Goal: Task Accomplishment & Management: Manage account settings

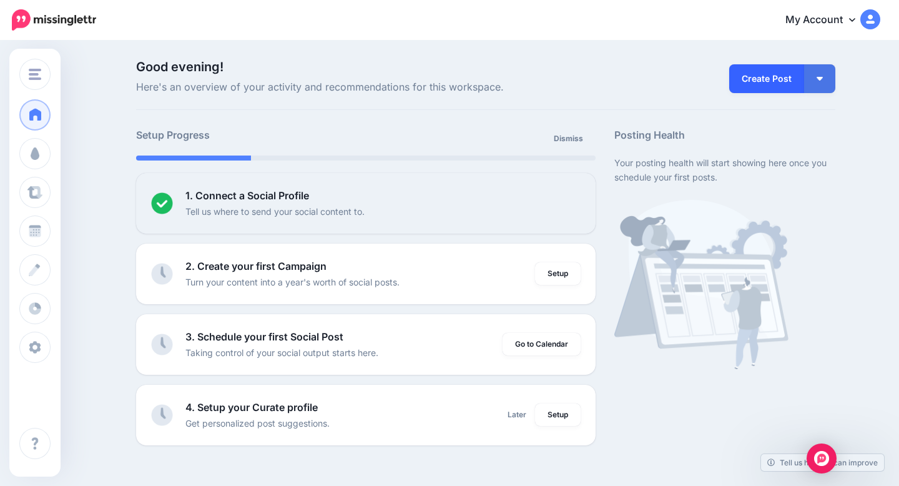
click at [765, 86] on link "Create Post" at bounding box center [766, 78] width 75 height 29
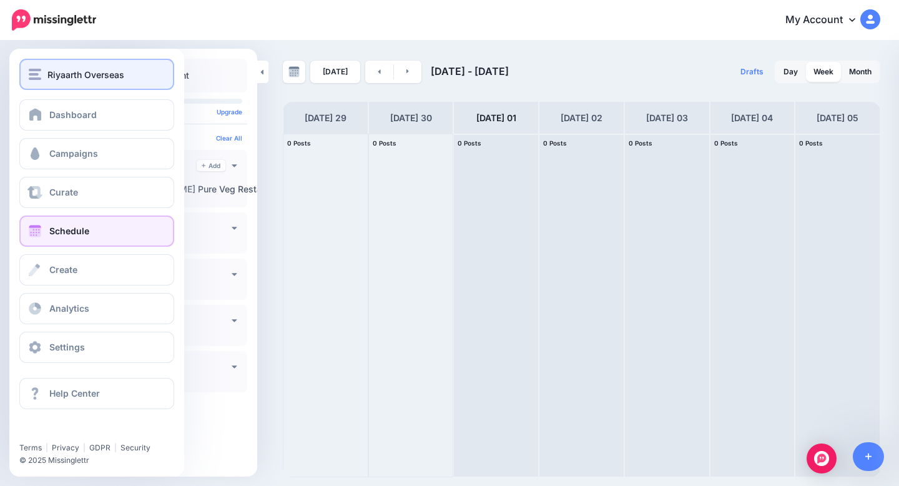
click at [44, 70] on div "Riyaarth Overseas" at bounding box center [97, 74] width 136 height 14
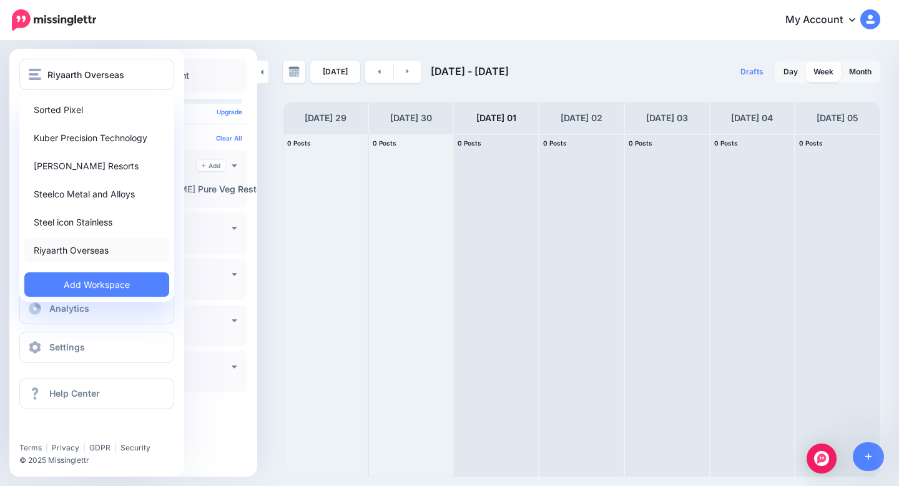
click at [71, 252] on link "Riyaarth Overseas" at bounding box center [96, 250] width 145 height 24
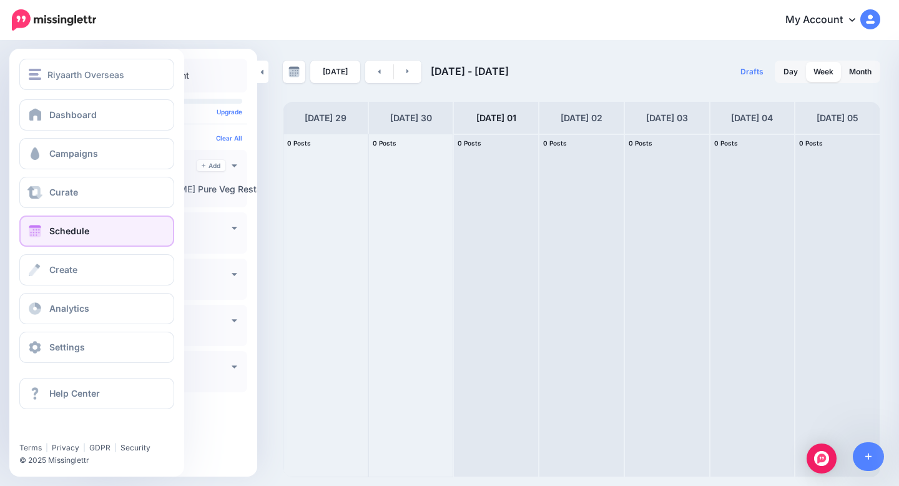
click at [109, 232] on link "Schedule" at bounding box center [96, 230] width 155 height 31
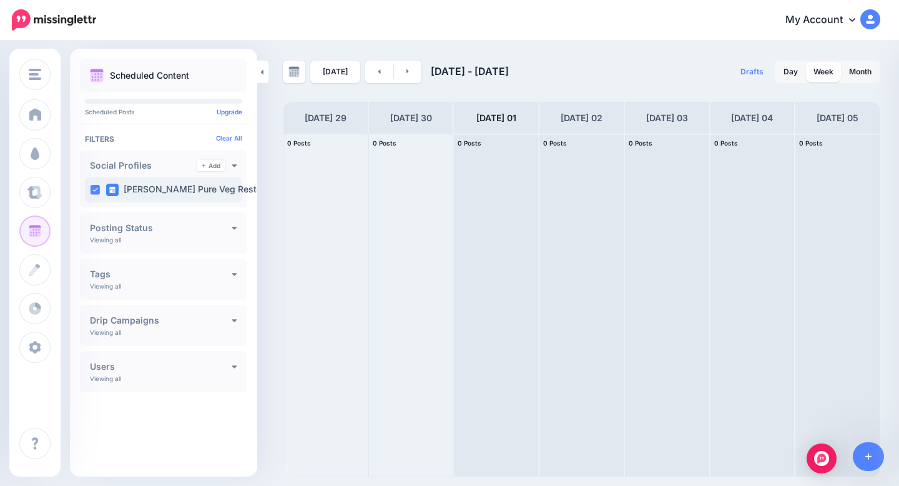
click at [204, 186] on label "[PERSON_NAME] Pure Veg Resta…" at bounding box center [188, 190] width 164 height 12
click at [233, 164] on icon at bounding box center [235, 164] width 6 height 9
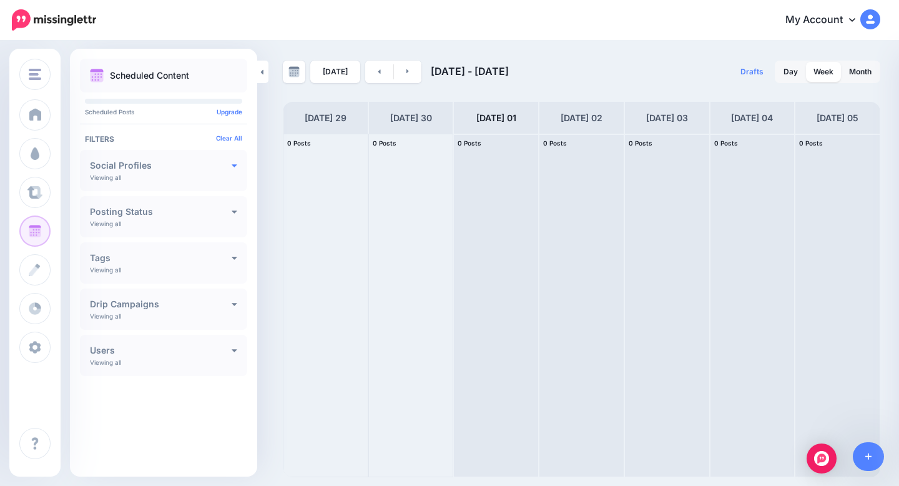
click at [233, 164] on icon at bounding box center [235, 164] width 6 height 9
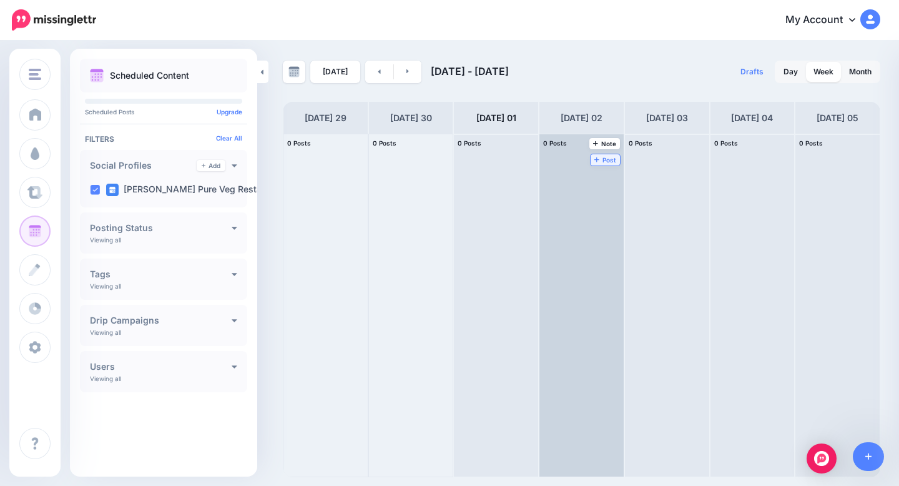
click at [613, 157] on span "Post" at bounding box center [606, 160] width 22 height 6
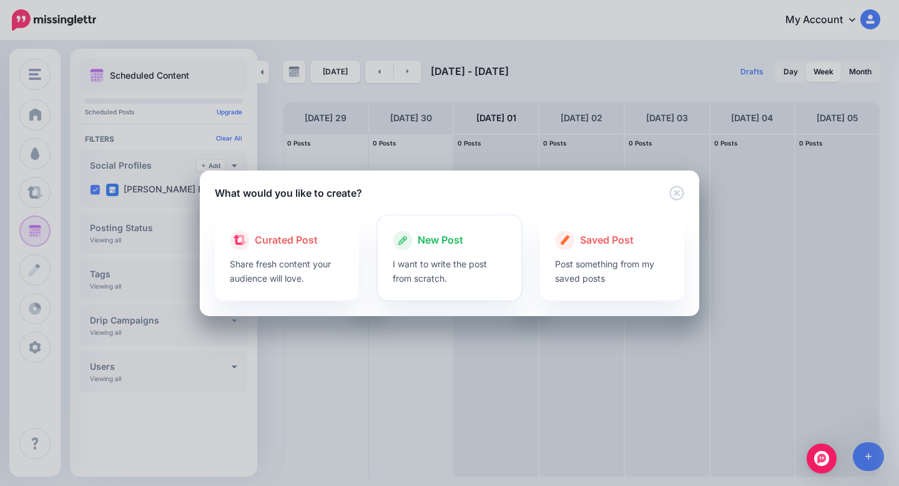
click at [434, 260] on p "I want to write the post from scratch." at bounding box center [450, 271] width 114 height 29
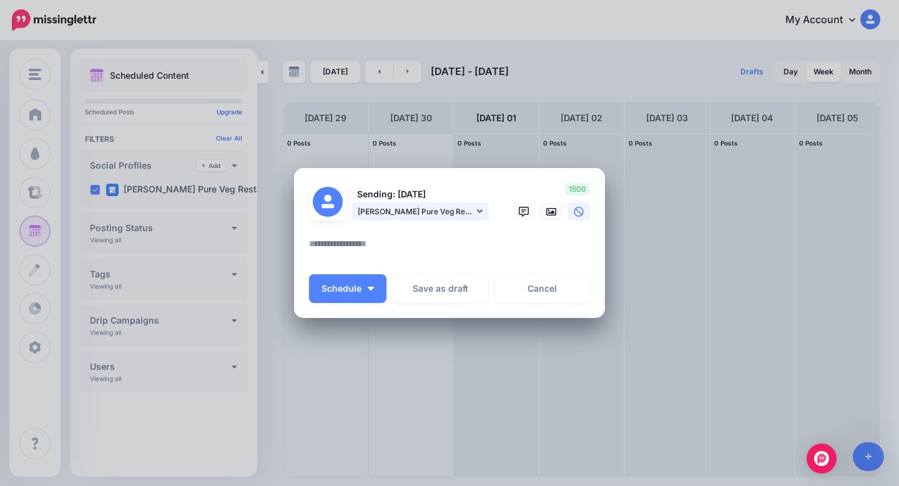
click at [472, 211] on span "Govinda Pure Veg Restaurant page" at bounding box center [416, 211] width 116 height 13
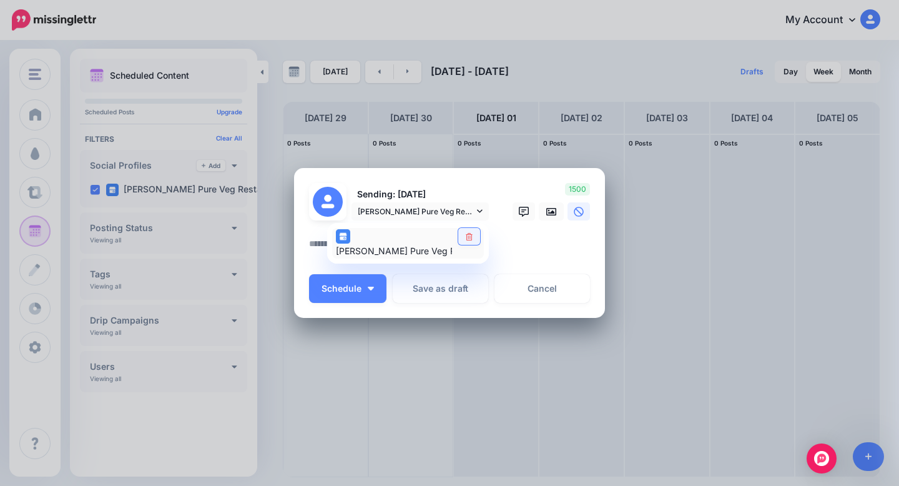
click at [466, 233] on icon at bounding box center [469, 236] width 9 height 7
click at [432, 242] on div "Govinda Pure Veg Restaurant page" at bounding box center [394, 243] width 116 height 31
click at [500, 188] on div "280" at bounding box center [550, 202] width 100 height 38
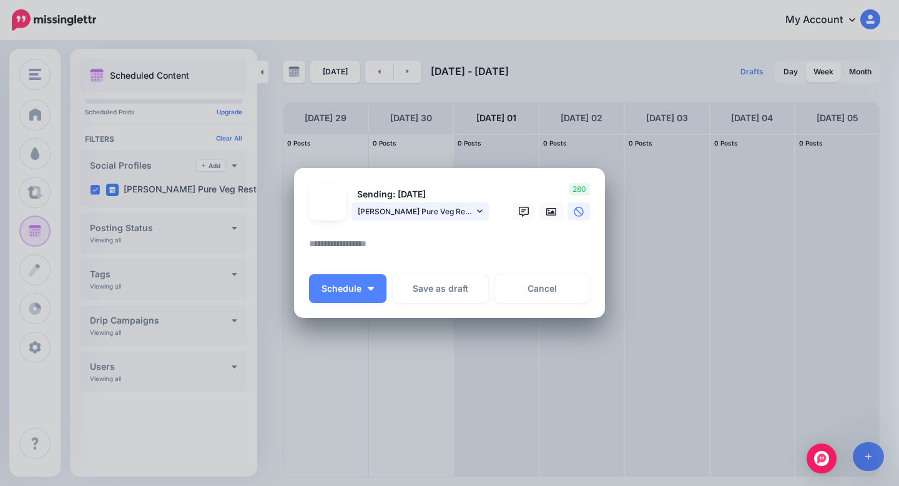
click at [468, 214] on span "Govinda Pure Veg Restaurant page" at bounding box center [416, 211] width 116 height 13
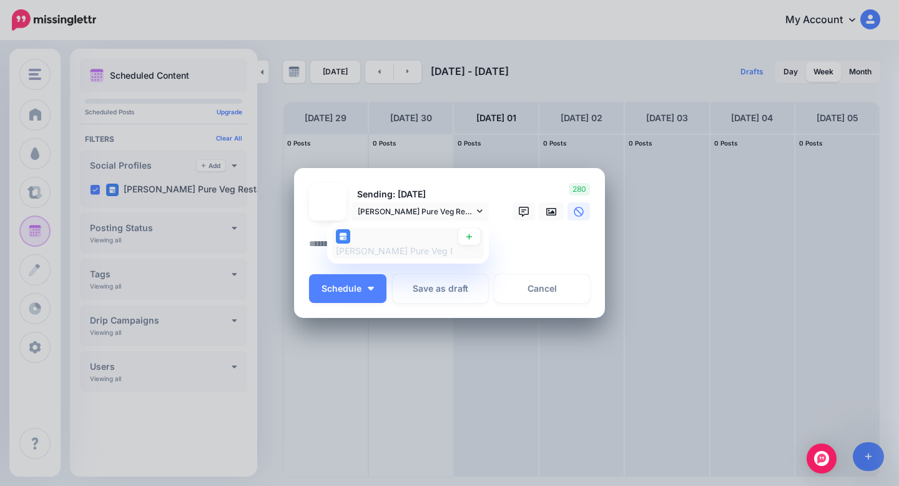
click at [360, 236] on div "Govinda Pure Veg Restaurant page" at bounding box center [394, 243] width 116 height 31
click at [343, 236] on img at bounding box center [343, 236] width 14 height 14
click at [402, 244] on div "Govinda Pure Veg Restaurant page" at bounding box center [427, 251] width 182 height 15
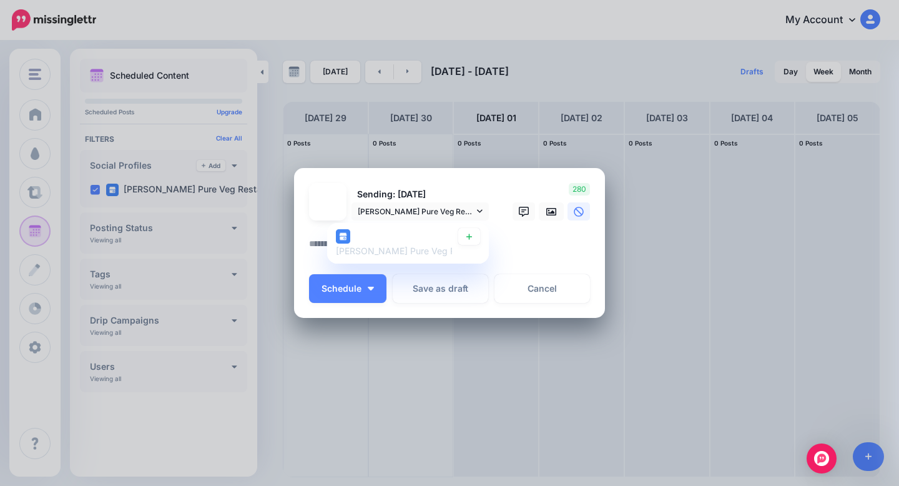
click at [458, 192] on p "Sending: [DATE]" at bounding box center [420, 194] width 137 height 14
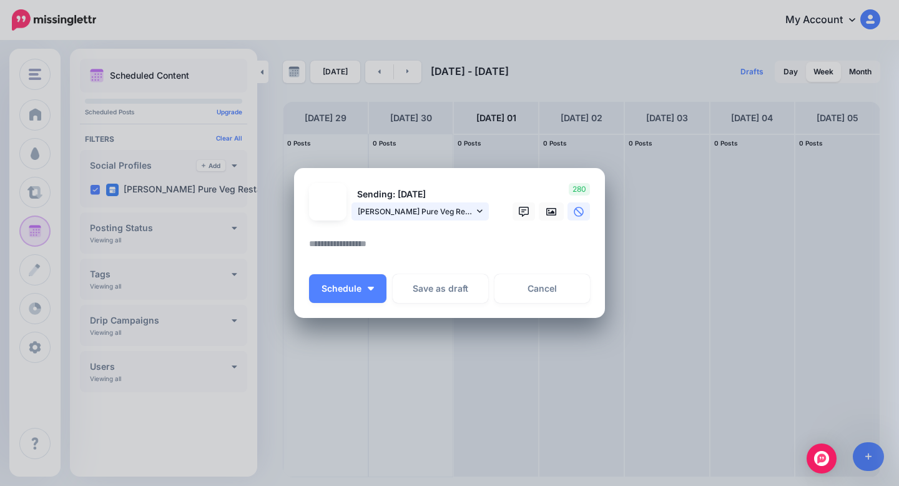
click at [485, 213] on link "Govinda Pure Veg Restaurant page" at bounding box center [420, 211] width 137 height 18
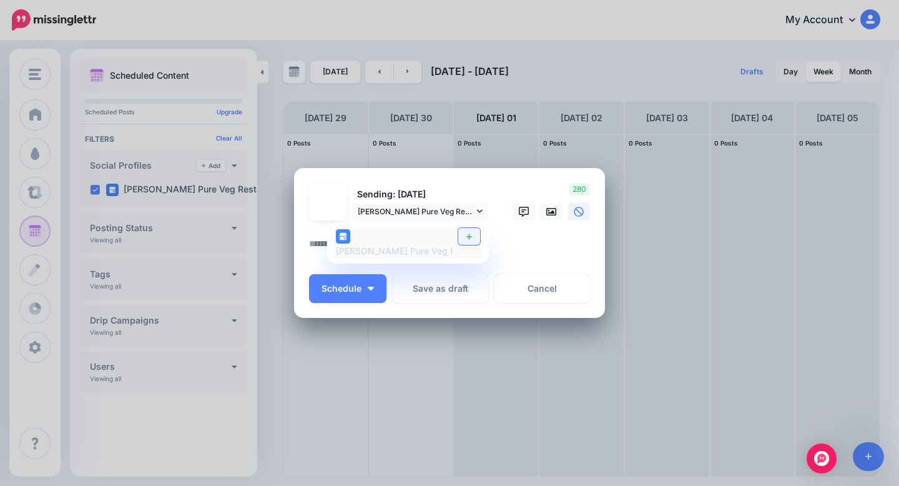
click at [471, 235] on icon at bounding box center [469, 236] width 9 height 7
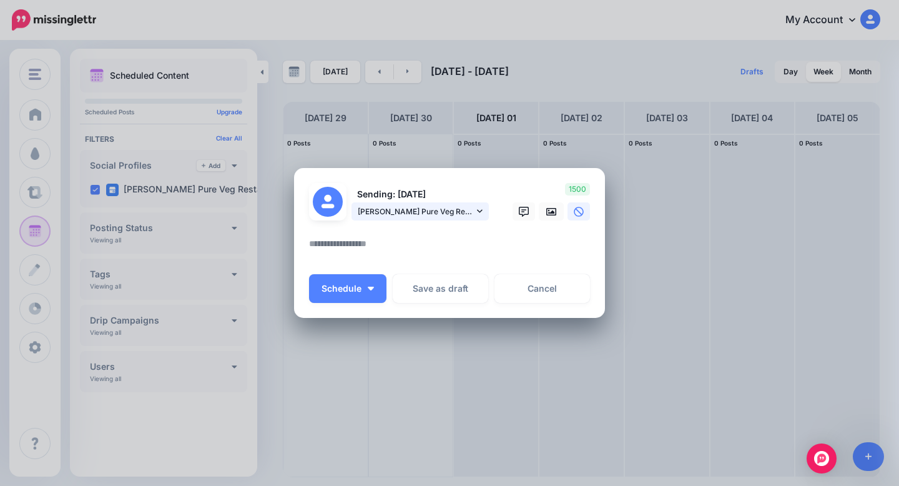
click at [471, 212] on span "Govinda Pure Veg Restaurant page" at bounding box center [416, 211] width 116 height 13
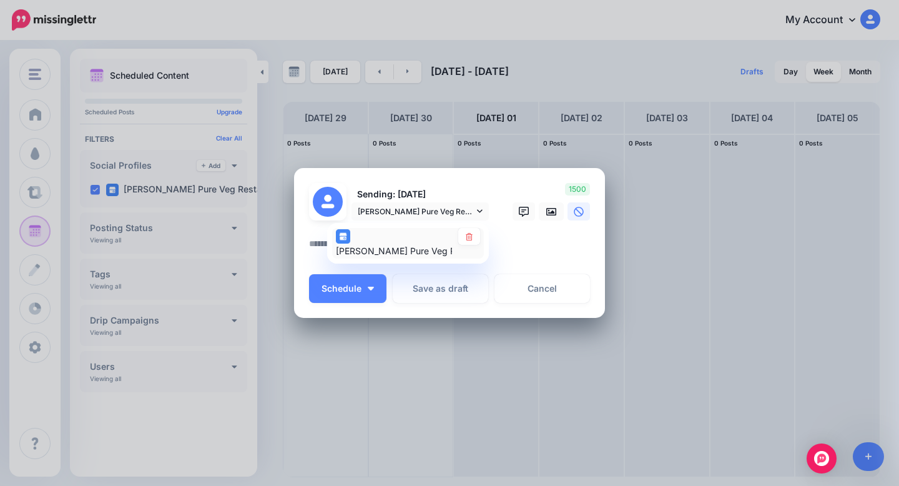
click at [340, 233] on img at bounding box center [343, 236] width 14 height 14
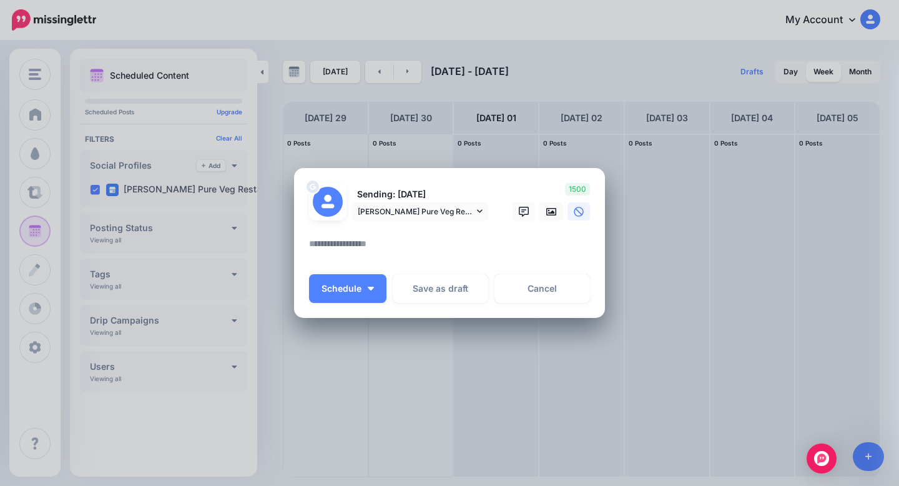
click at [428, 186] on div "Sending: 2nd Oct Govinda Pure Veg Restaurant page Govinda Pure Veg Restaurant p…" at bounding box center [400, 202] width 200 height 38
click at [557, 289] on link "Cancel" at bounding box center [543, 288] width 96 height 29
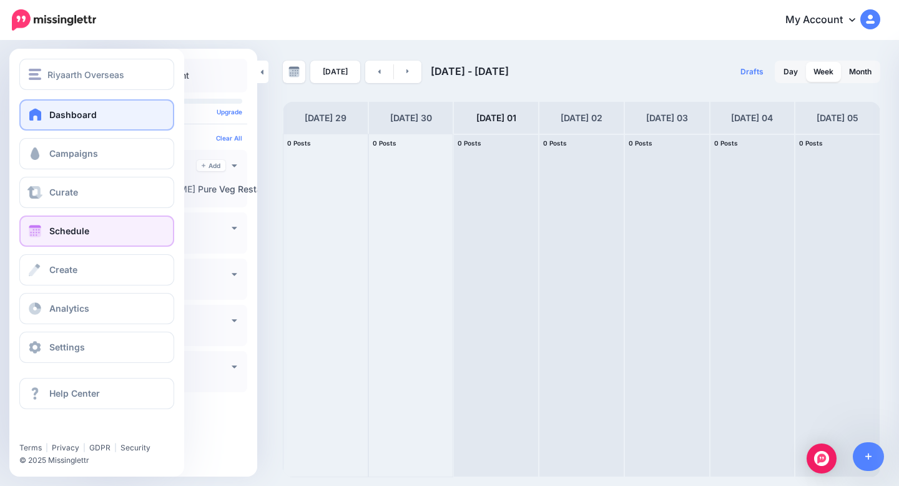
click at [67, 123] on link "Dashboard" at bounding box center [96, 114] width 155 height 31
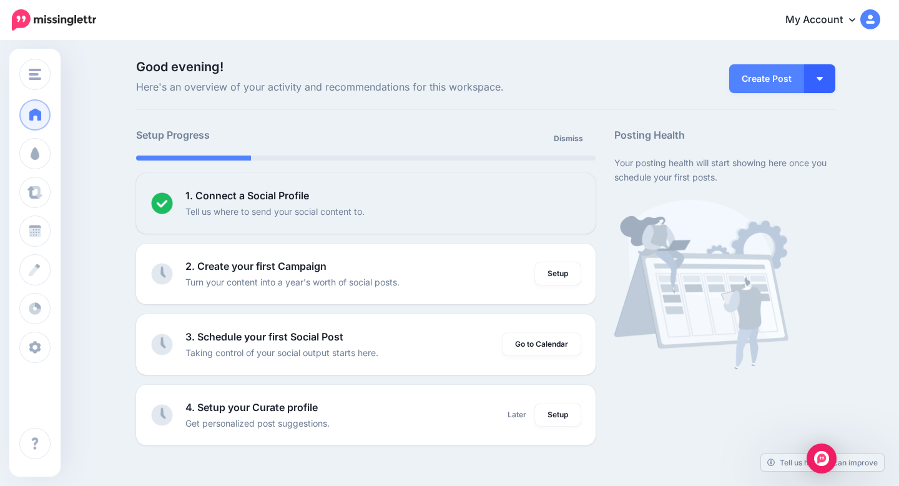
click at [826, 86] on button "button" at bounding box center [819, 78] width 31 height 29
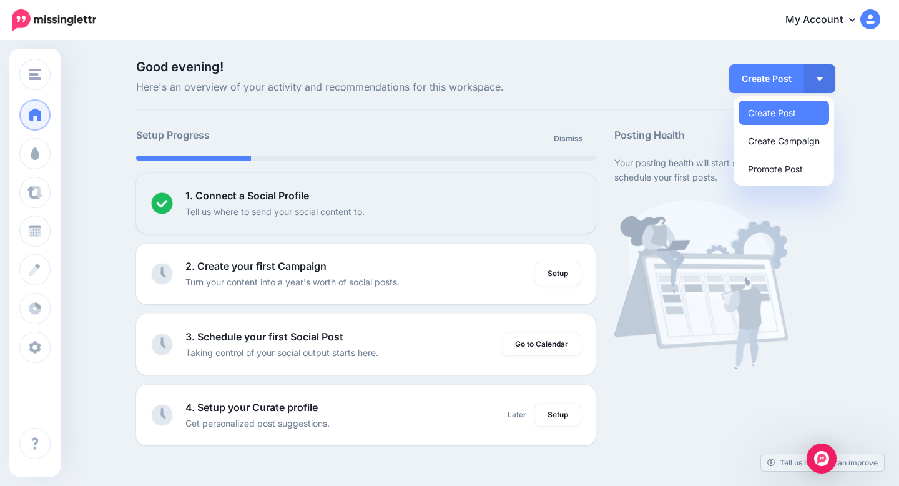
click at [674, 98] on div "Good evening! Here's an overview of your activity and recommendations for this …" at bounding box center [485, 85] width 699 height 49
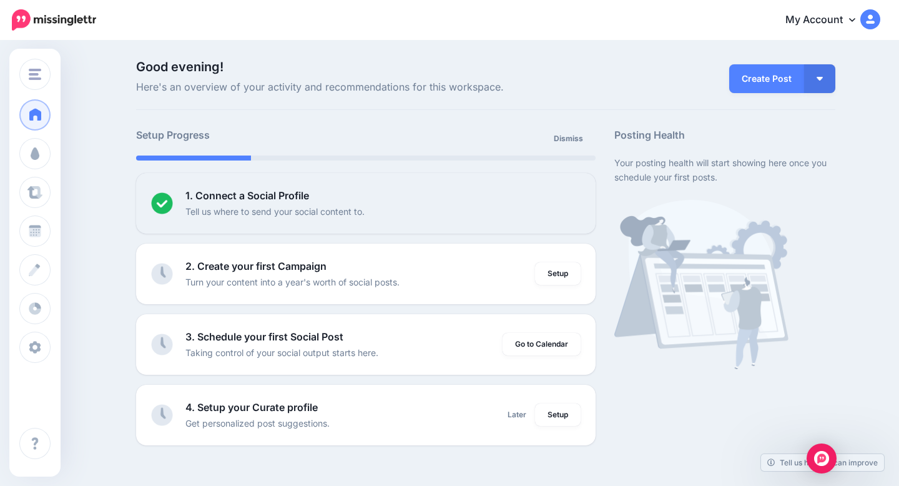
click at [852, 17] on icon at bounding box center [852, 19] width 6 height 10
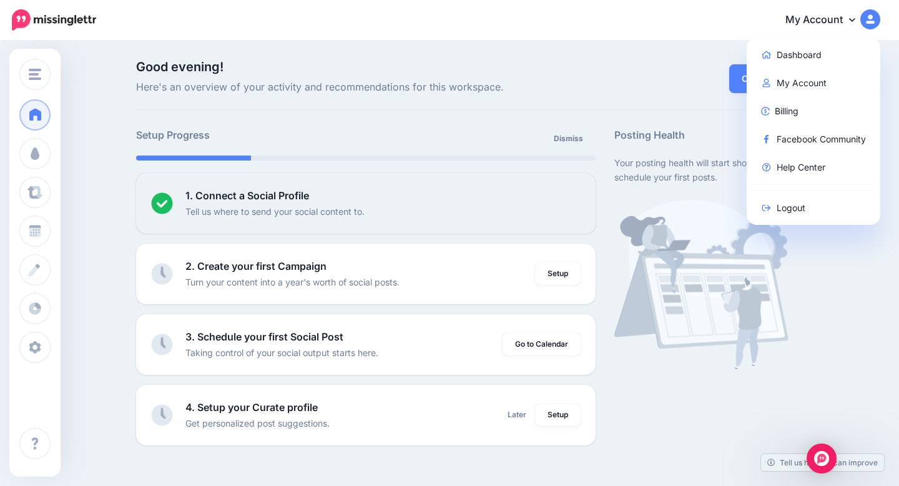
click at [646, 89] on div "Create Post Create Post Create Campaign Promote Post" at bounding box center [724, 78] width 239 height 35
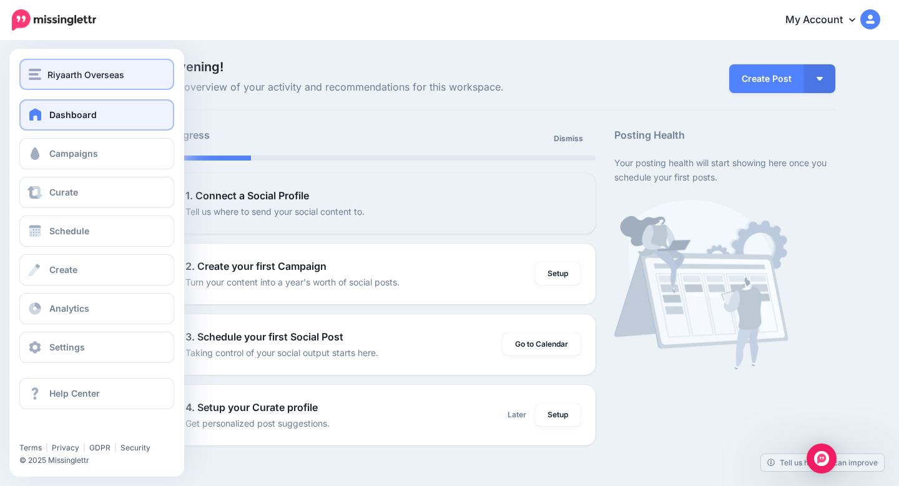
click at [40, 67] on div "Riyaarth Overseas" at bounding box center [97, 74] width 136 height 14
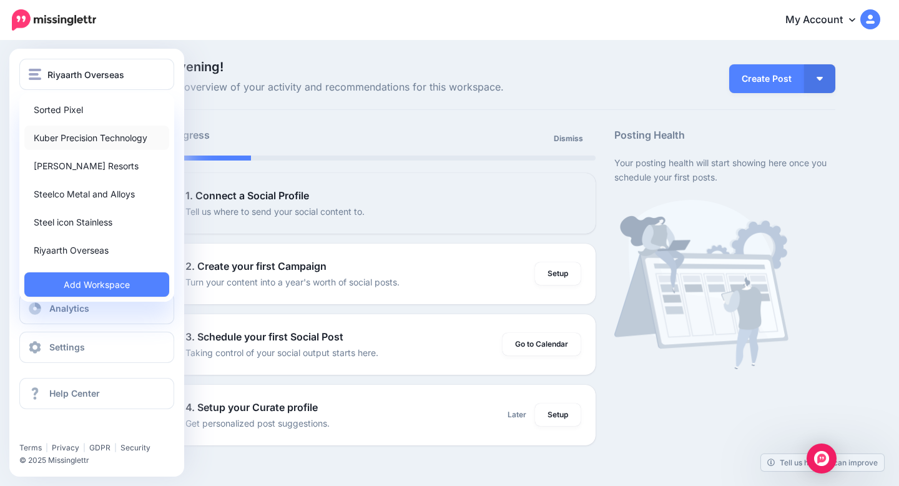
click at [102, 134] on link "Kuber Precision Technology" at bounding box center [96, 138] width 145 height 24
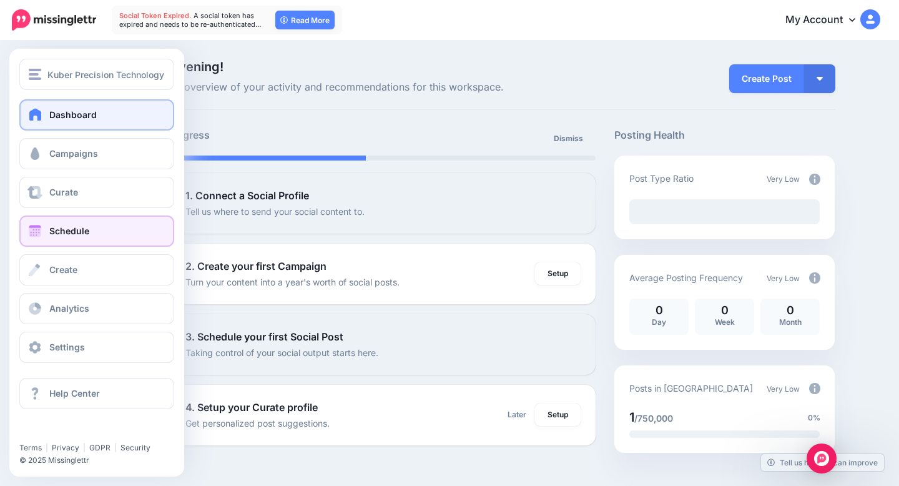
click at [52, 234] on span "Schedule" at bounding box center [69, 230] width 40 height 11
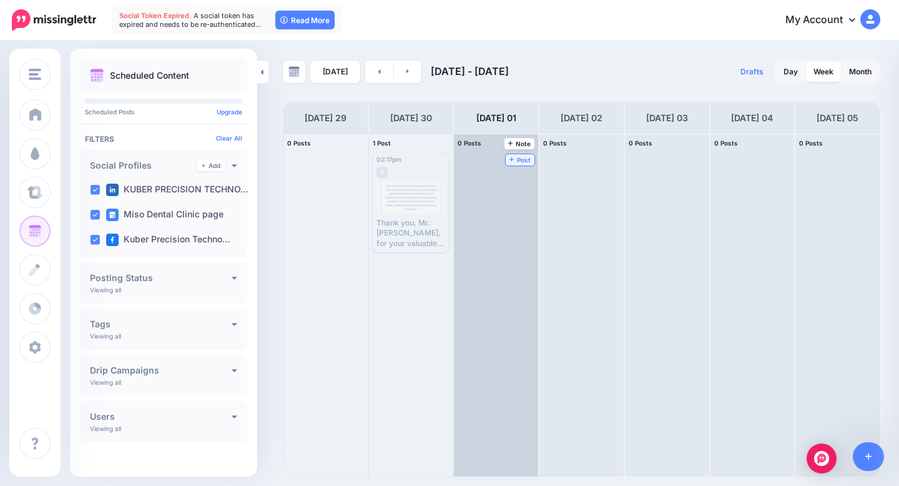
click at [523, 159] on span "Post" at bounding box center [521, 160] width 22 height 6
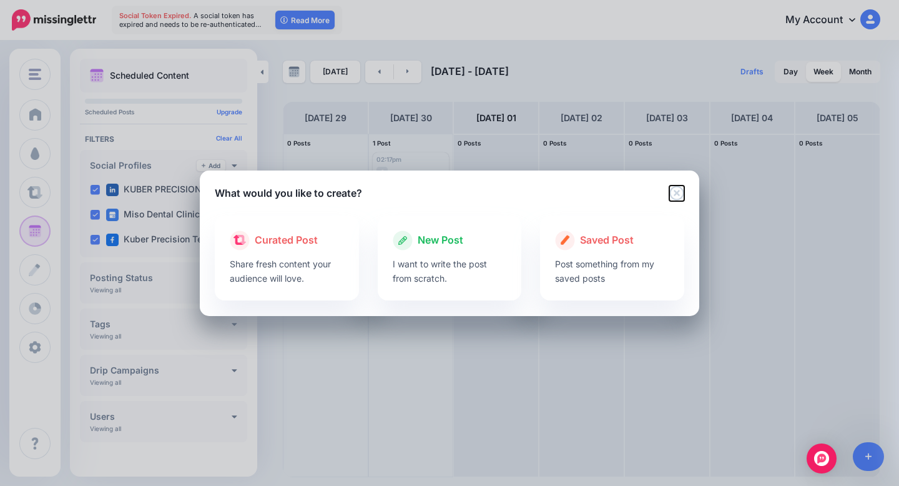
click at [679, 193] on icon "Close" at bounding box center [676, 192] width 15 height 15
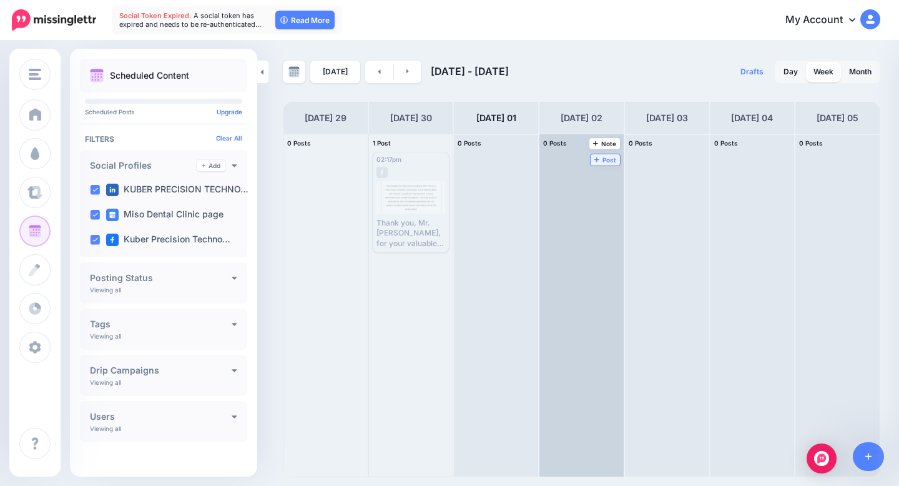
click at [602, 162] on span "Post" at bounding box center [606, 160] width 22 height 6
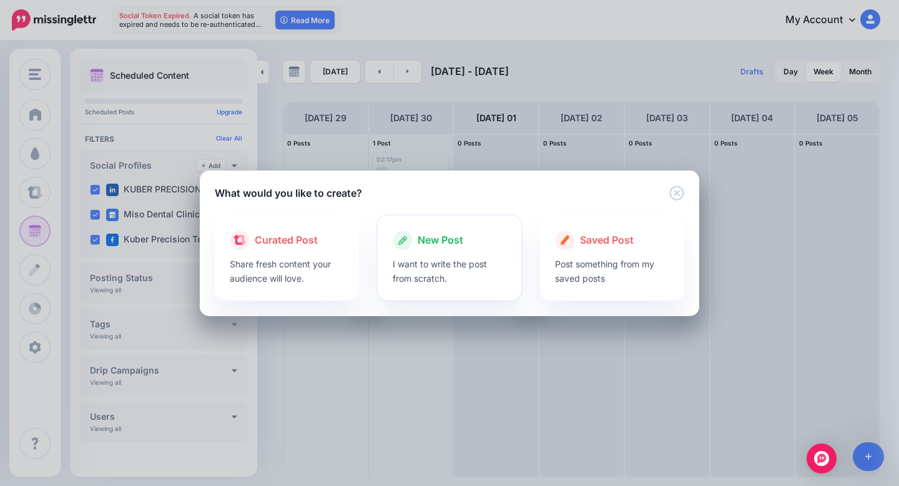
click at [442, 240] on span "New Post" at bounding box center [441, 240] width 46 height 16
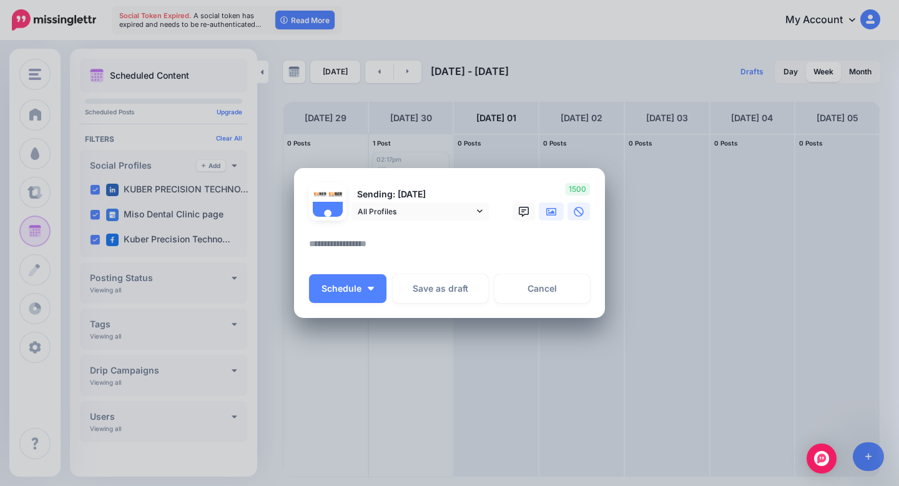
click at [548, 213] on icon at bounding box center [551, 212] width 10 height 10
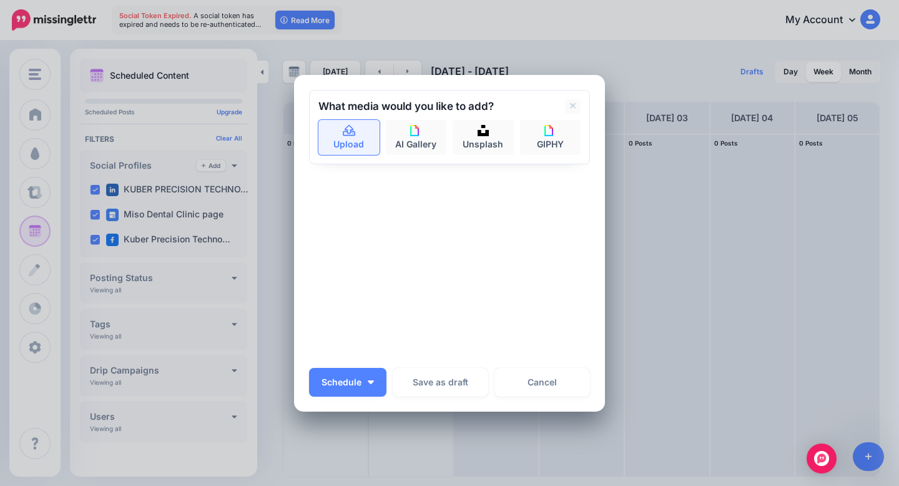
click at [362, 136] on link "Upload" at bounding box center [348, 137] width 61 height 35
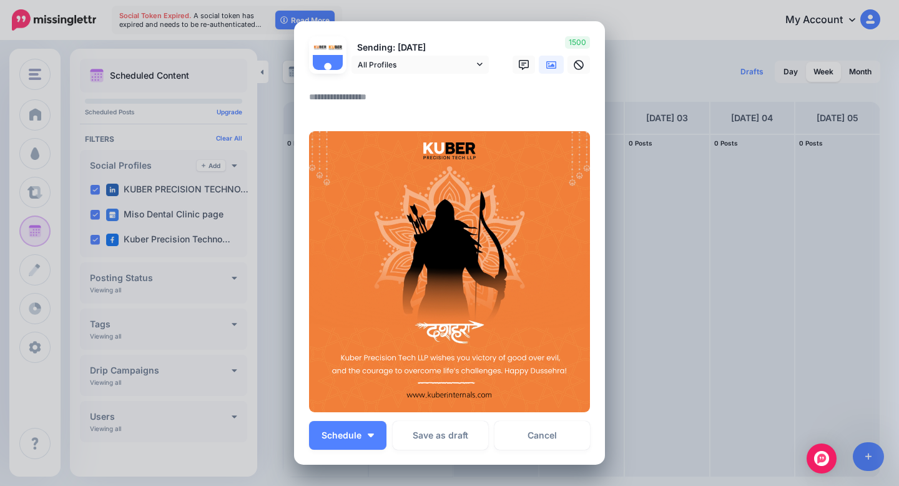
click at [401, 98] on textarea at bounding box center [452, 101] width 287 height 24
paste textarea "**********"
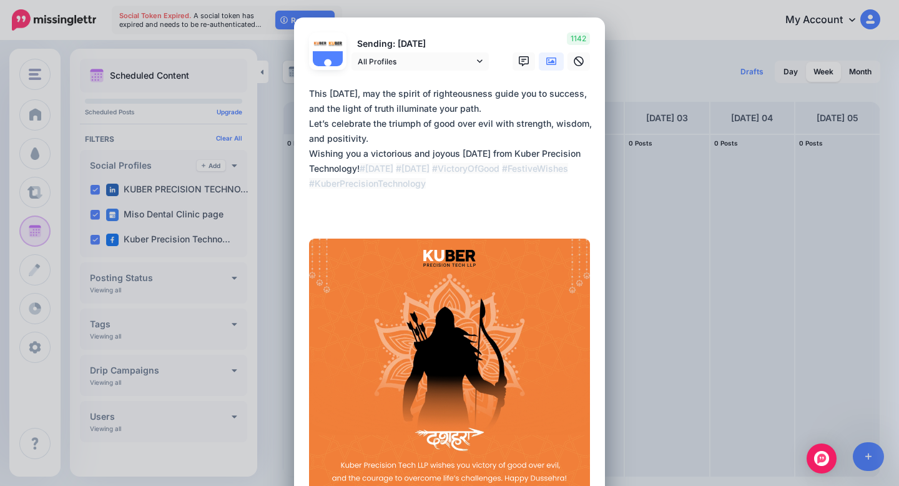
click at [384, 164] on textarea "**********" at bounding box center [452, 153] width 287 height 135
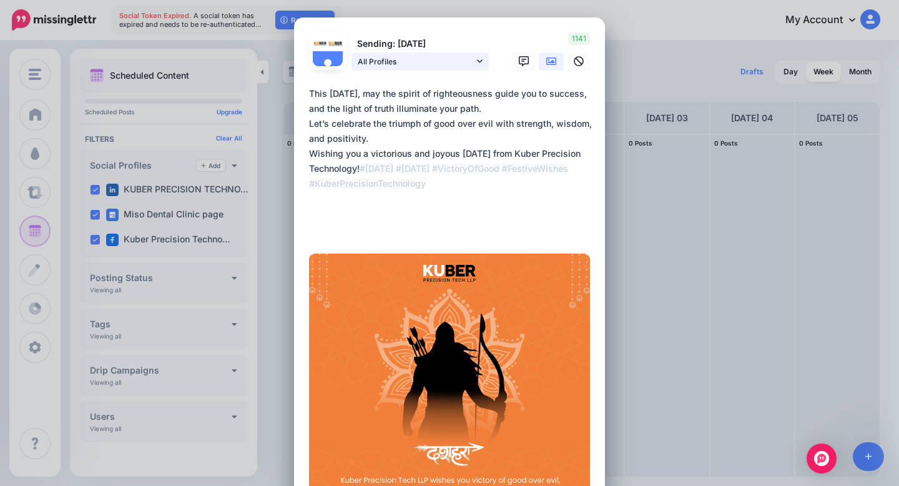
type textarea "**********"
click at [471, 58] on span "All Profiles" at bounding box center [416, 61] width 116 height 13
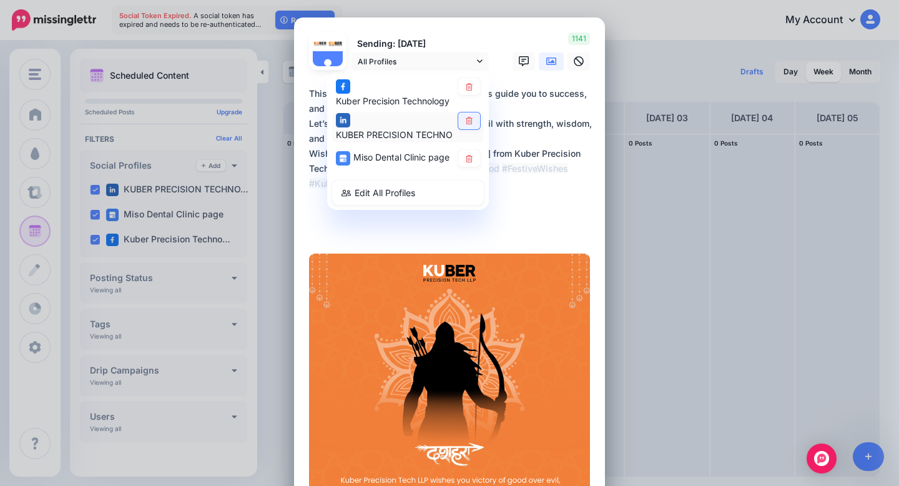
click at [470, 117] on icon at bounding box center [469, 120] width 7 height 7
click at [532, 169] on textarea "**********" at bounding box center [452, 161] width 287 height 150
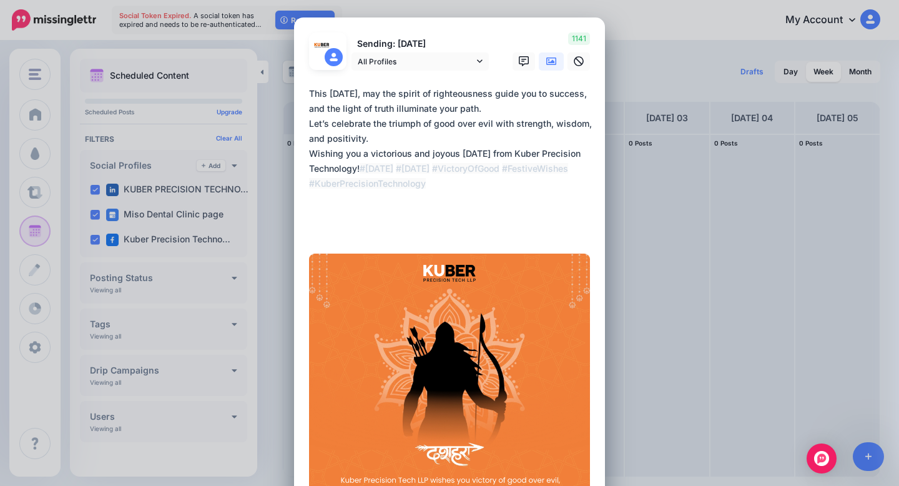
scroll to position [236, 0]
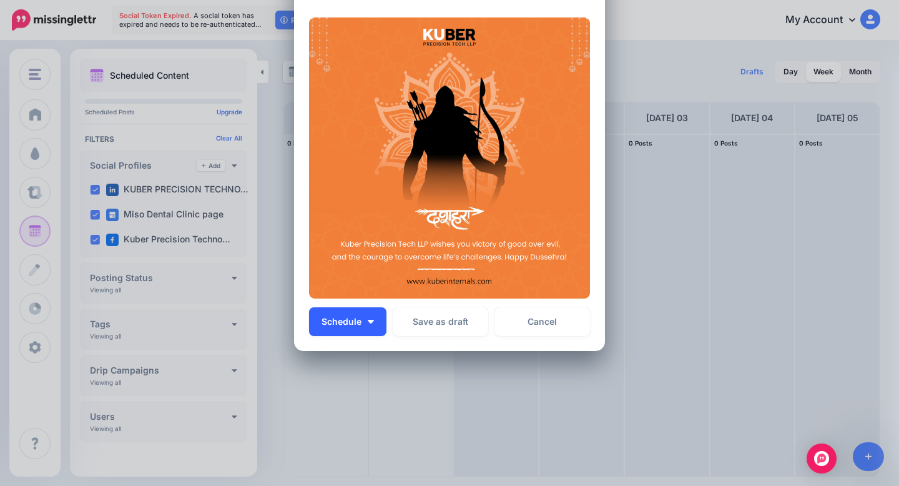
click at [373, 325] on button "Schedule" at bounding box center [347, 321] width 77 height 29
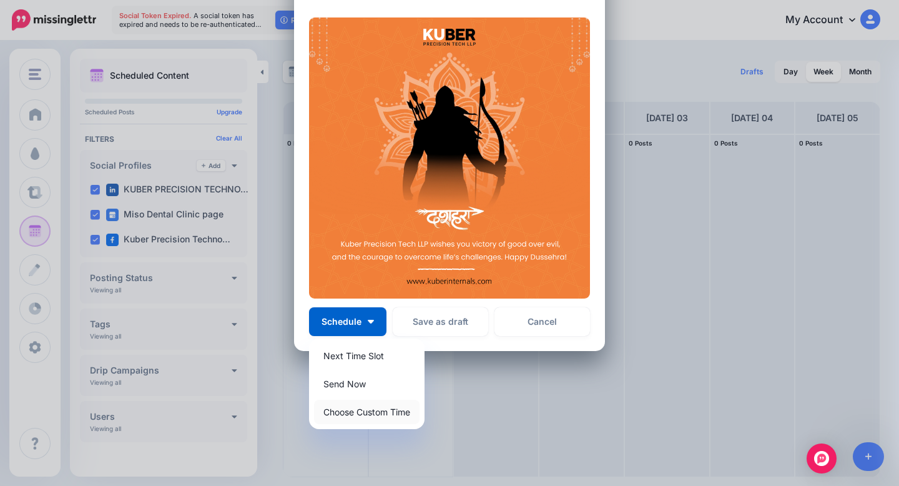
click at [375, 412] on link "Choose Custom Time" at bounding box center [367, 412] width 106 height 24
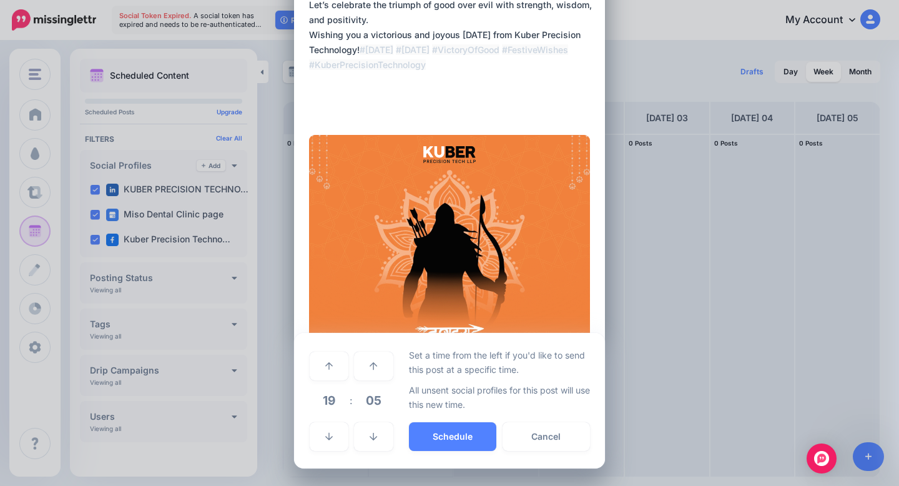
scroll to position [118, 0]
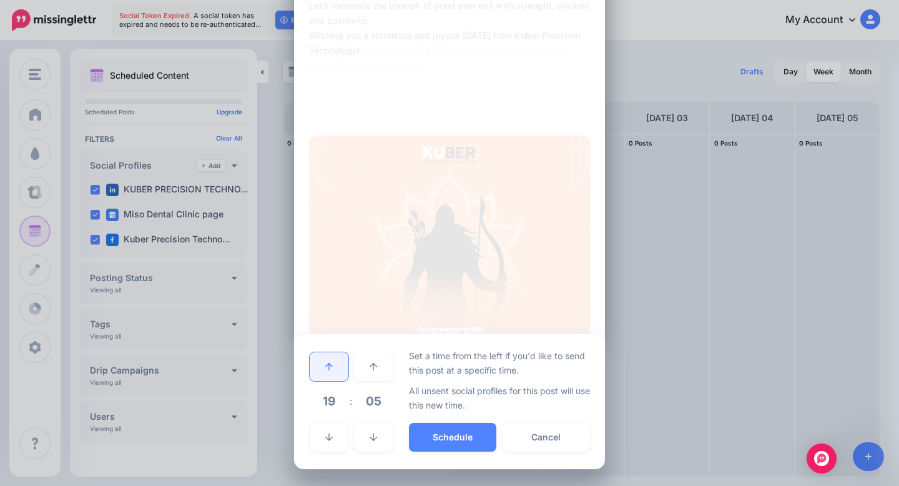
click at [333, 373] on link at bounding box center [329, 366] width 39 height 29
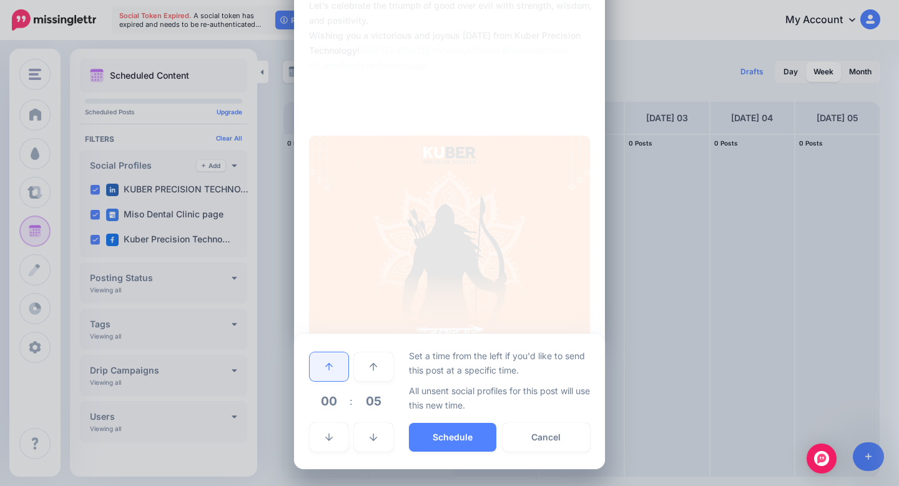
click at [333, 373] on link at bounding box center [329, 366] width 39 height 29
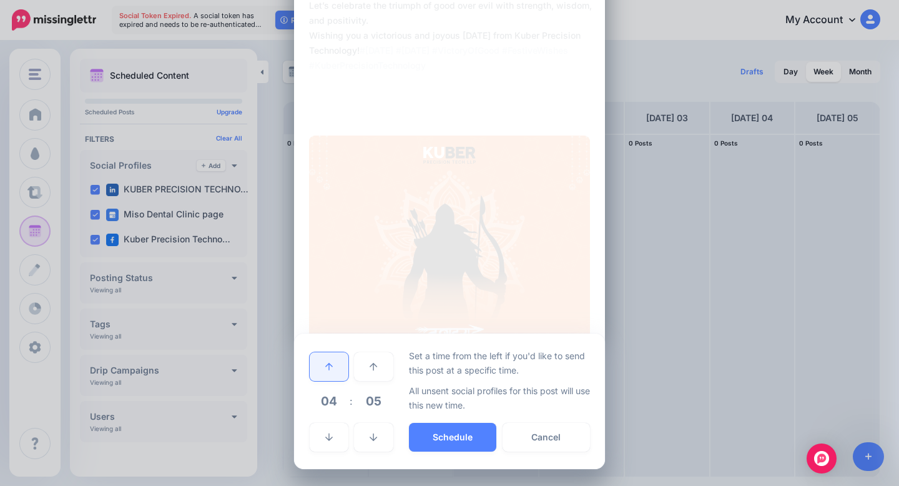
click at [333, 373] on link at bounding box center [329, 366] width 39 height 29
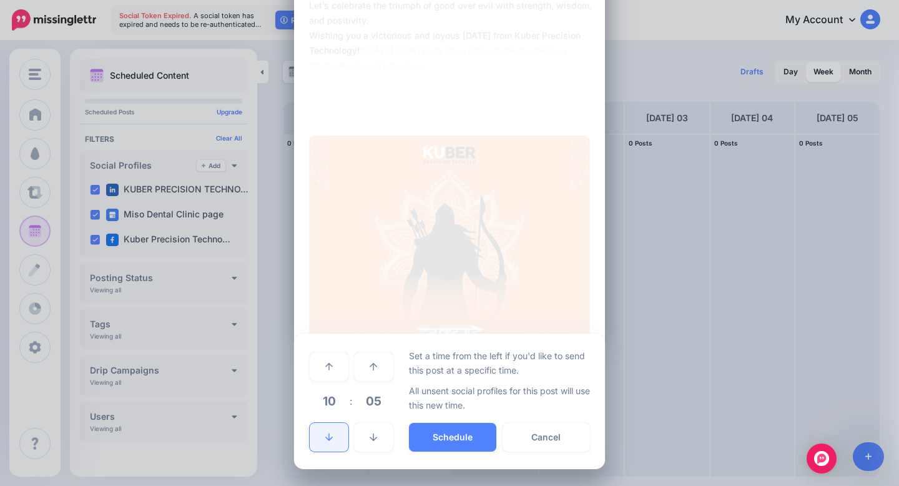
click at [335, 444] on link at bounding box center [329, 437] width 39 height 29
click at [377, 373] on link at bounding box center [373, 366] width 39 height 29
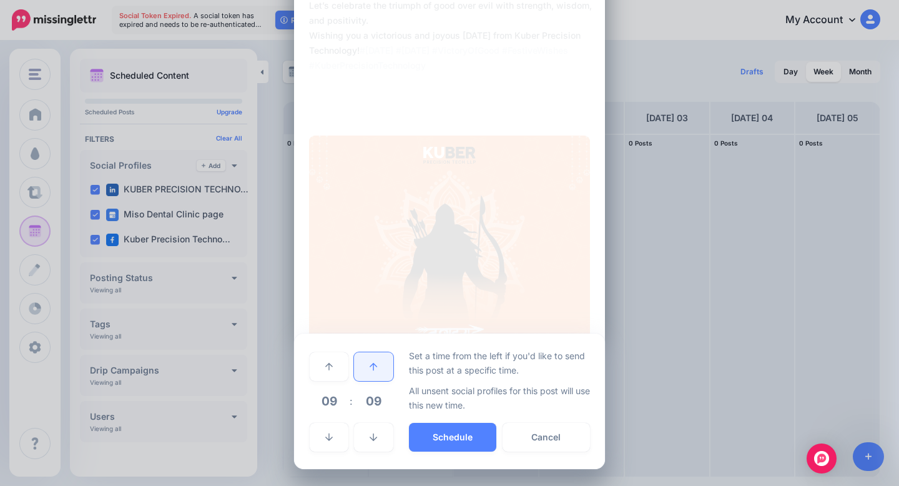
click at [377, 373] on link at bounding box center [373, 366] width 39 height 29
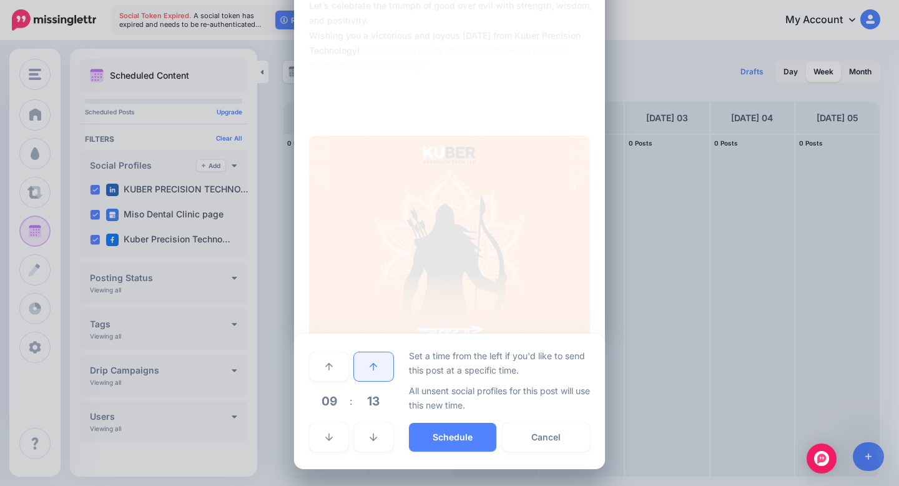
click at [377, 373] on link at bounding box center [373, 366] width 39 height 29
click at [379, 424] on link at bounding box center [373, 437] width 39 height 29
click at [378, 428] on link at bounding box center [373, 437] width 39 height 29
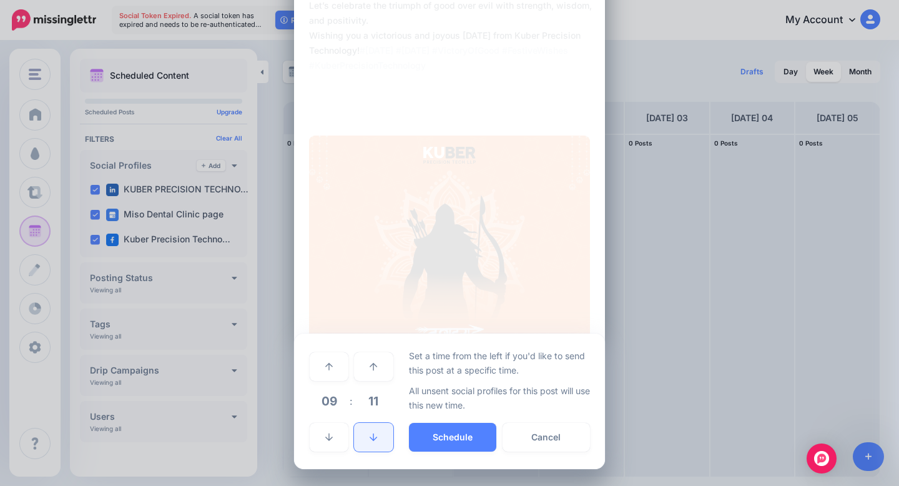
click at [378, 428] on link at bounding box center [373, 437] width 39 height 29
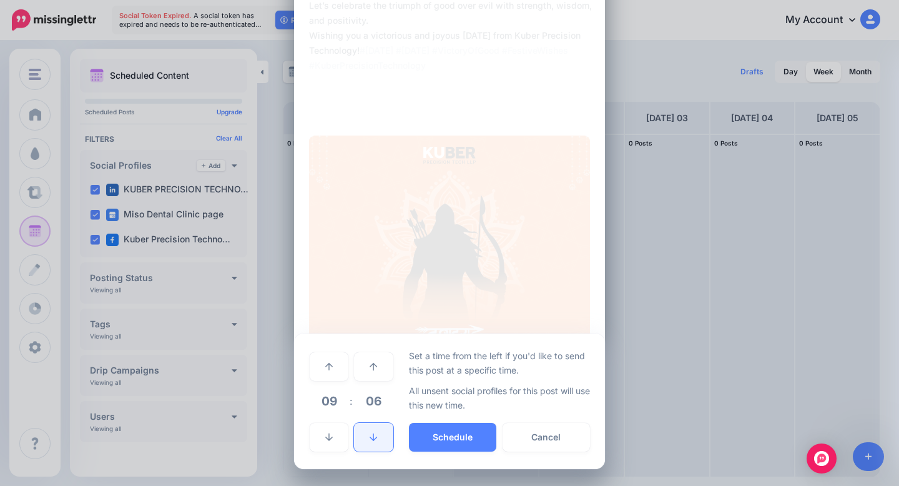
click at [378, 428] on link at bounding box center [373, 437] width 39 height 29
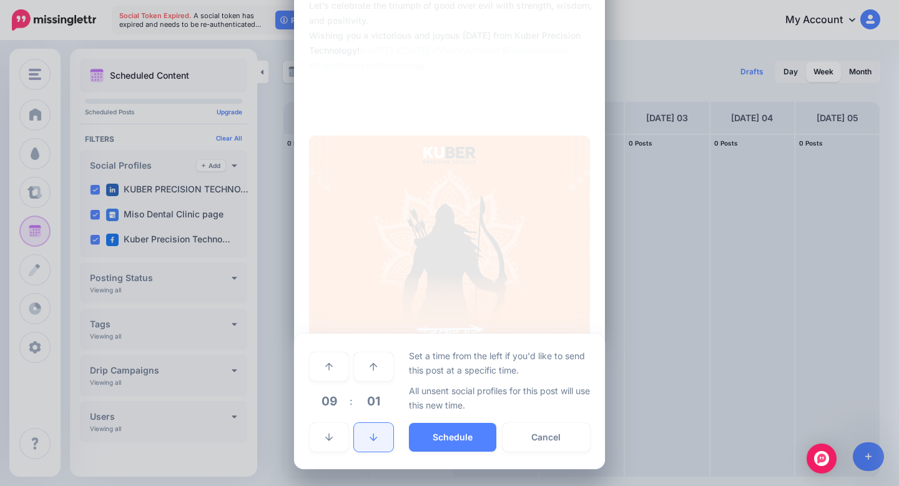
click at [378, 428] on link at bounding box center [373, 437] width 39 height 29
click at [450, 433] on button "Schedule" at bounding box center [452, 437] width 87 height 29
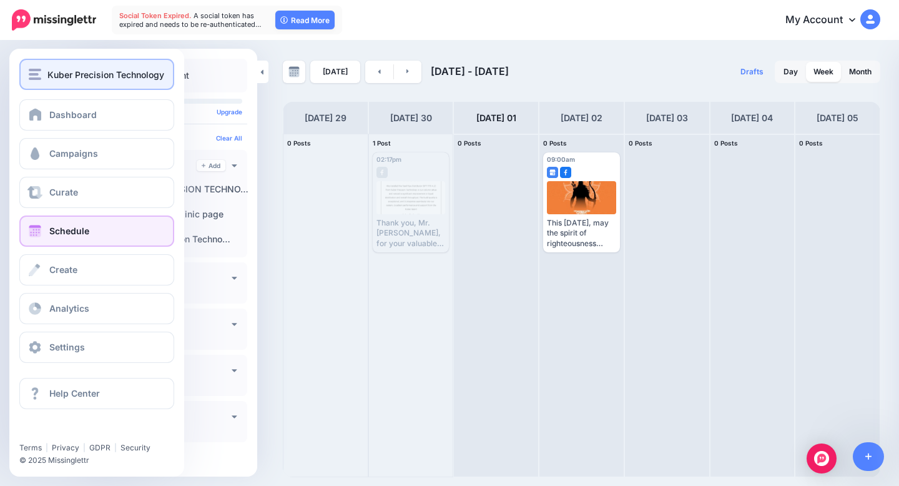
click at [37, 74] on img "button" at bounding box center [35, 74] width 12 height 11
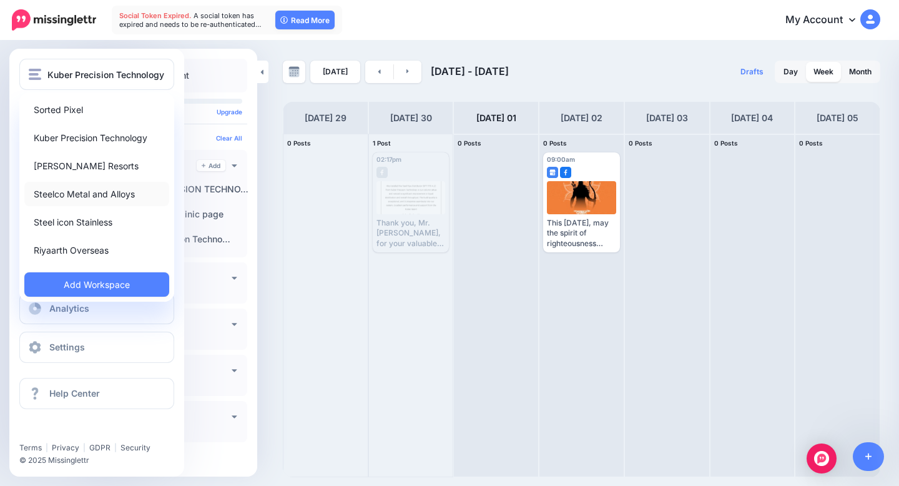
click at [91, 190] on link "Steelco Metal and Alloys" at bounding box center [96, 194] width 145 height 24
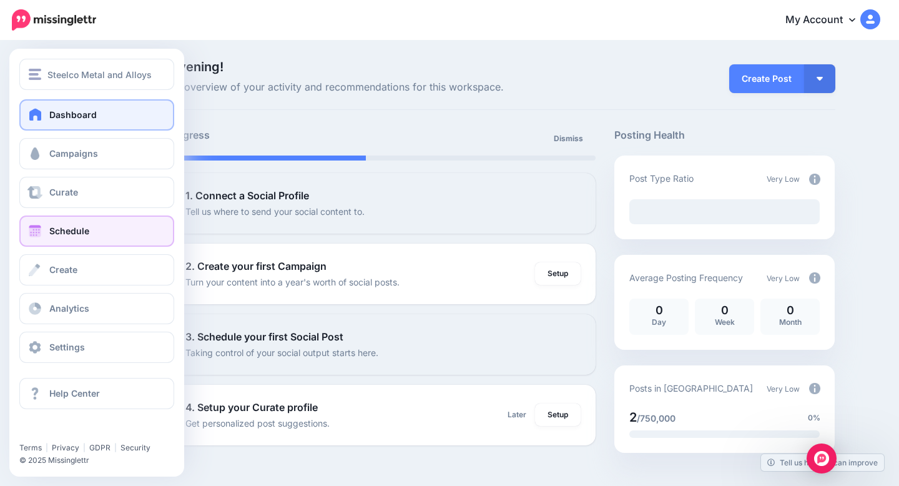
click at [106, 230] on link "Schedule" at bounding box center [96, 230] width 155 height 31
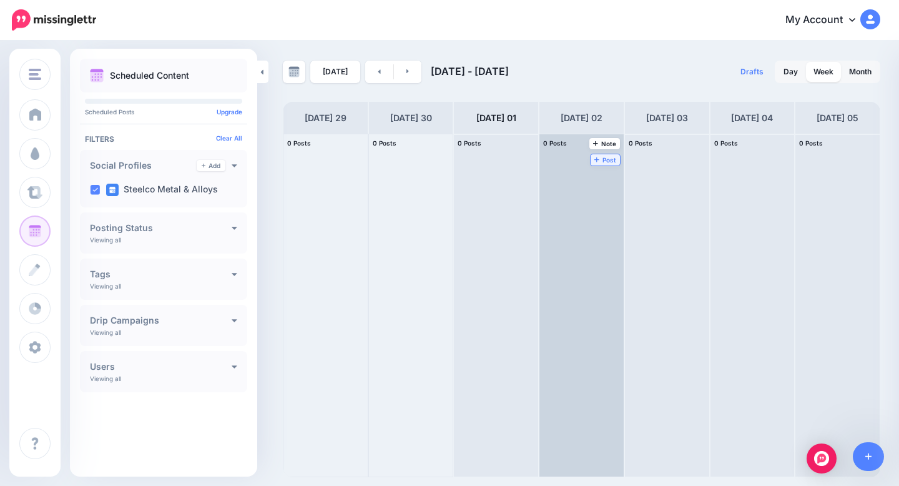
click at [607, 162] on span "Post" at bounding box center [606, 160] width 22 height 6
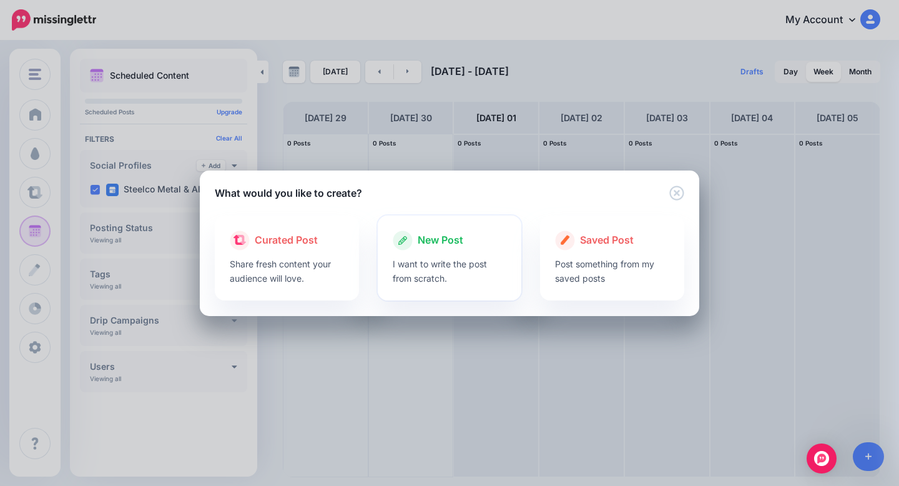
click at [419, 247] on span "New Post" at bounding box center [441, 240] width 46 height 16
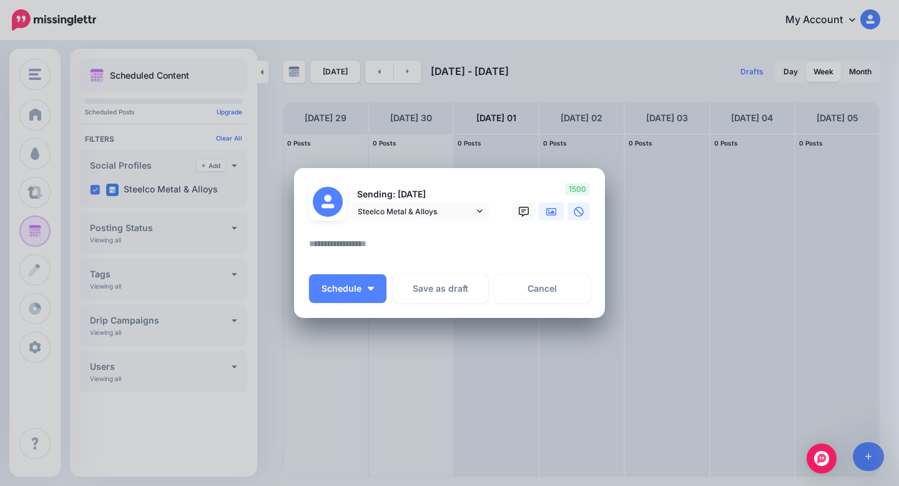
click at [550, 212] on icon at bounding box center [551, 211] width 10 height 7
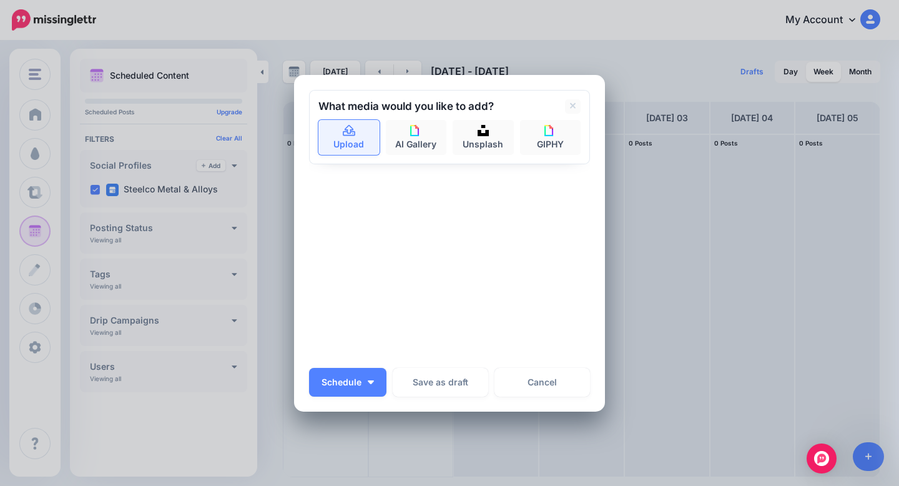
click at [358, 130] on link "Upload" at bounding box center [348, 137] width 61 height 35
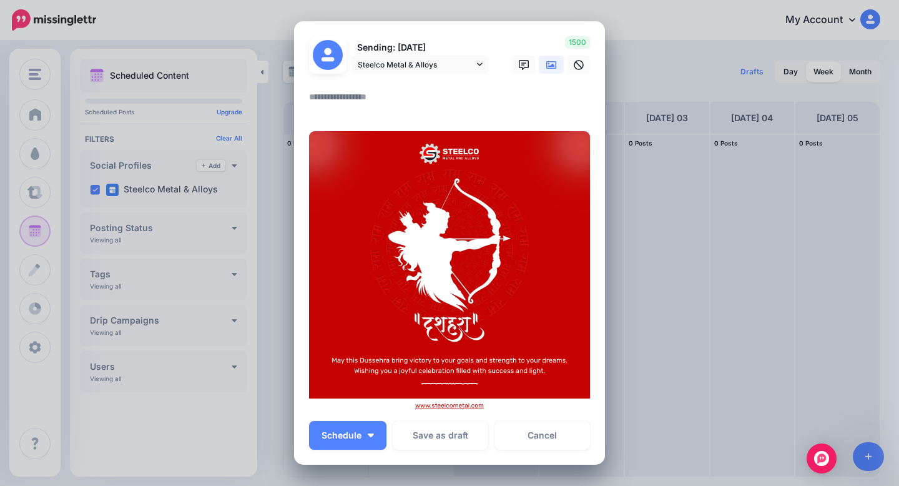
scroll to position [16, 0]
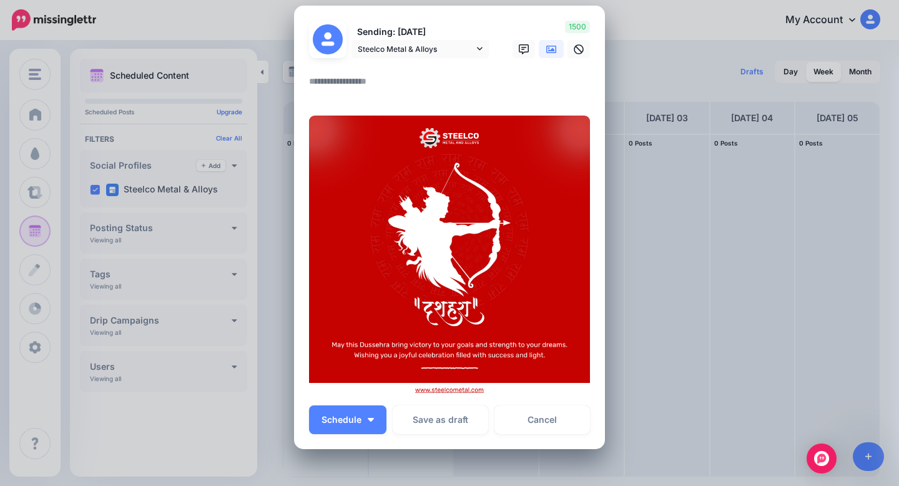
click at [444, 87] on textarea at bounding box center [452, 86] width 287 height 24
click at [345, 81] on textarea at bounding box center [452, 86] width 287 height 24
paste textarea "**********"
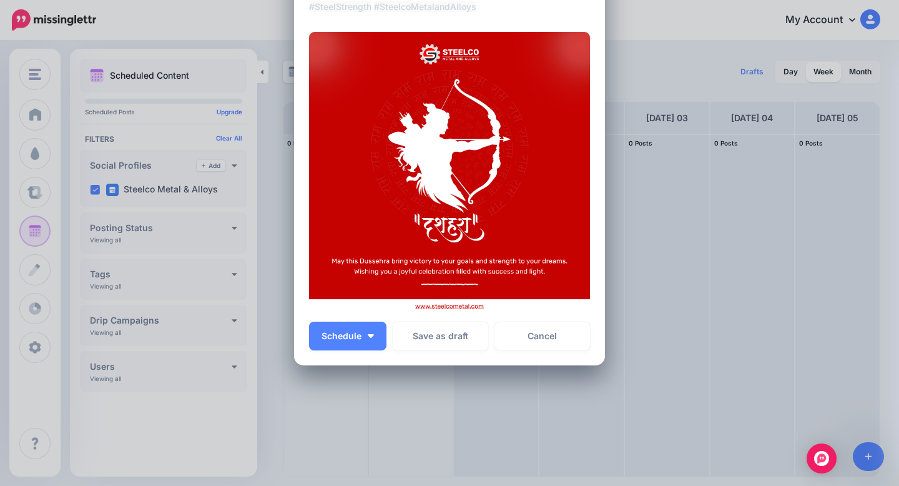
scroll to position [180, 0]
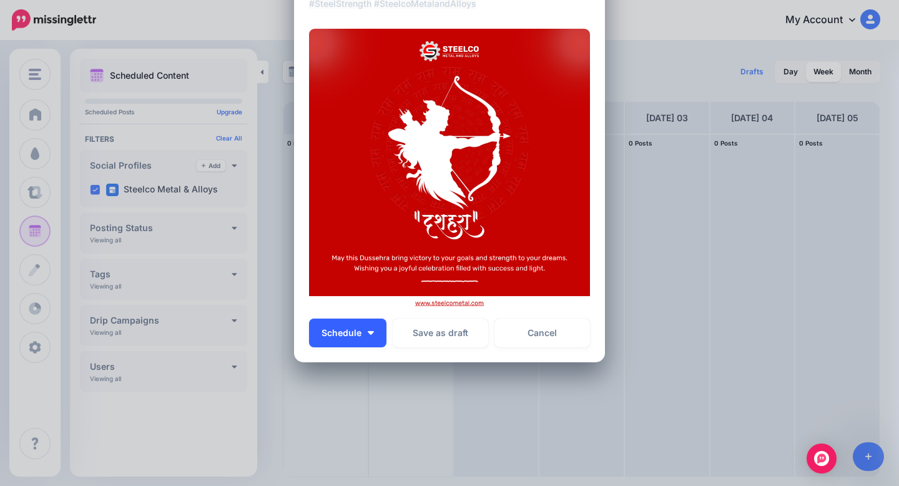
type textarea "**********"
click at [364, 332] on button "Schedule" at bounding box center [347, 332] width 77 height 29
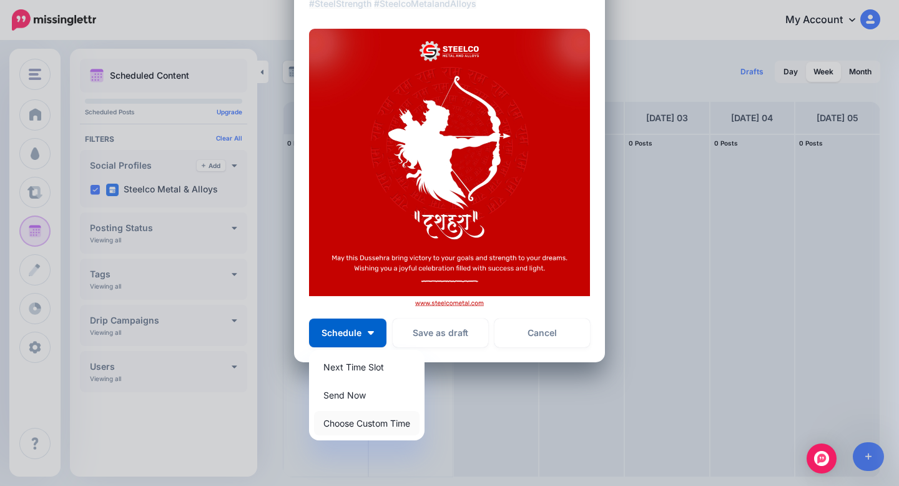
click at [372, 422] on link "Choose Custom Time" at bounding box center [367, 423] width 106 height 24
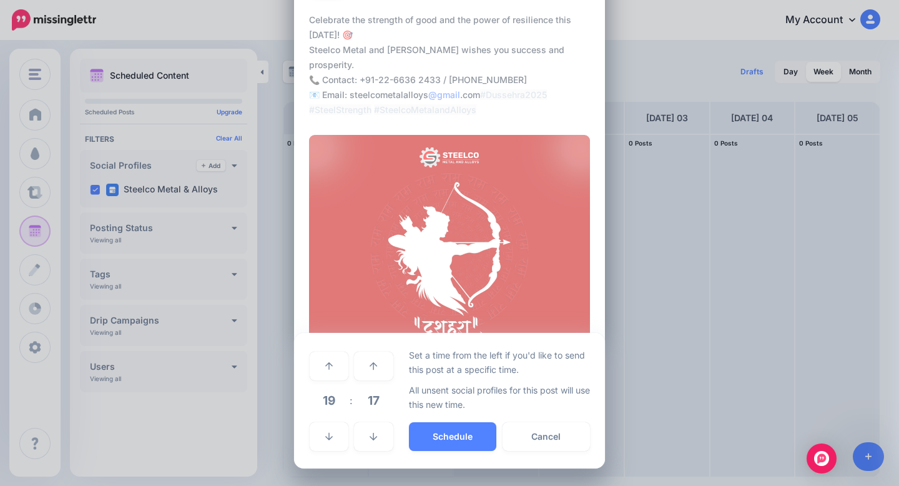
scroll to position [73, 0]
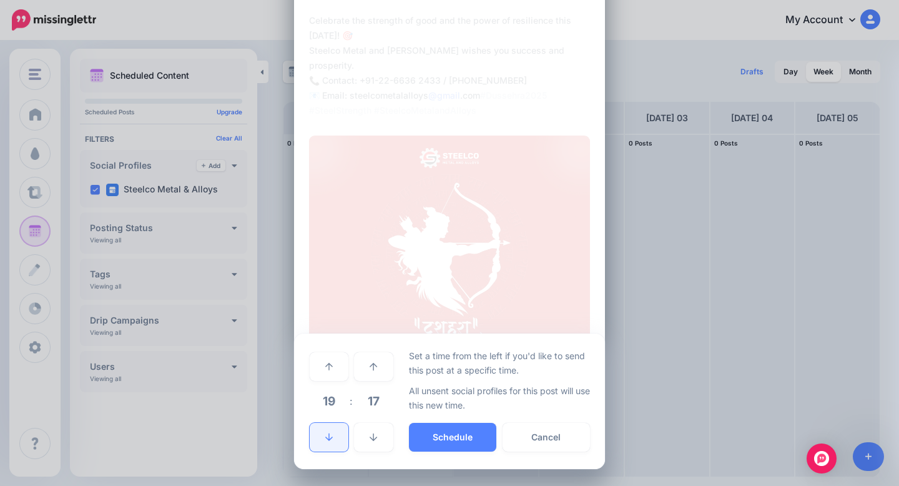
click at [335, 428] on link at bounding box center [329, 437] width 39 height 29
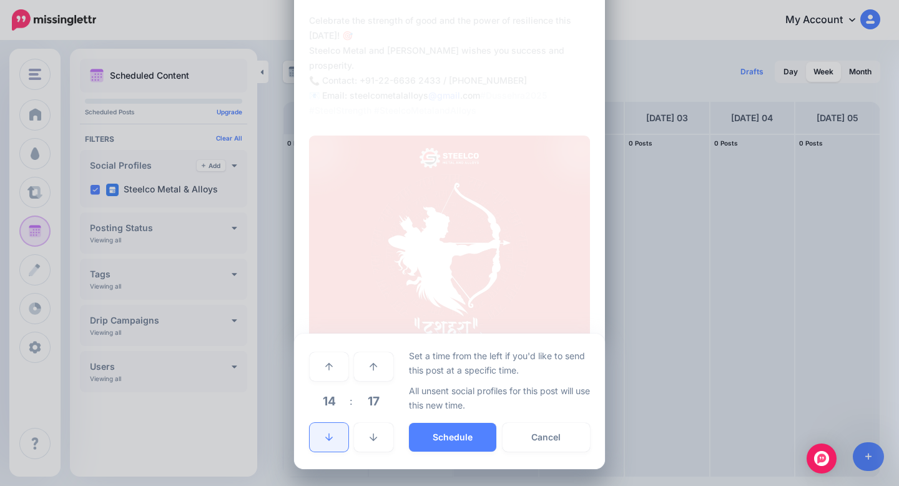
click at [335, 428] on link at bounding box center [329, 437] width 39 height 29
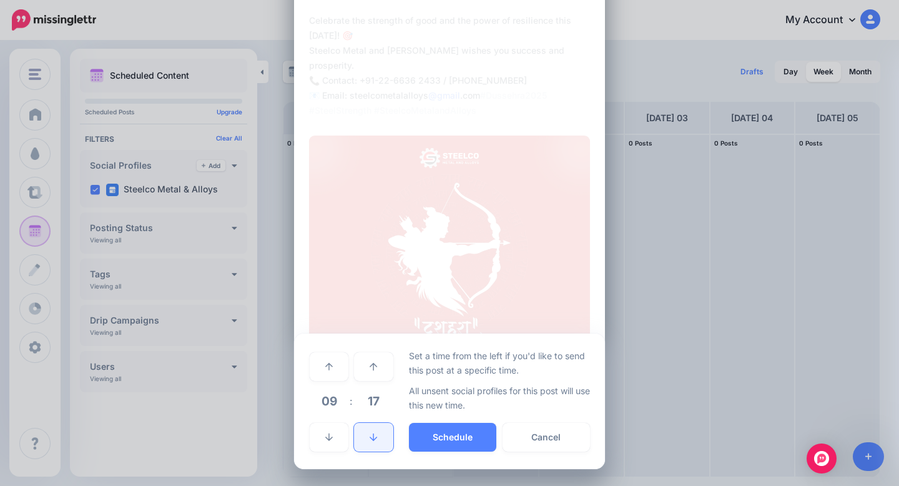
click at [380, 438] on link at bounding box center [373, 437] width 39 height 29
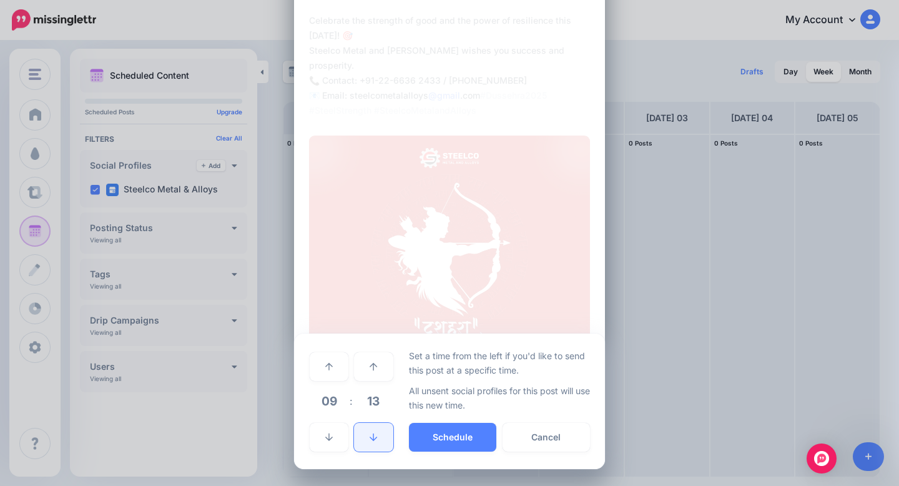
click at [380, 438] on link at bounding box center [373, 437] width 39 height 29
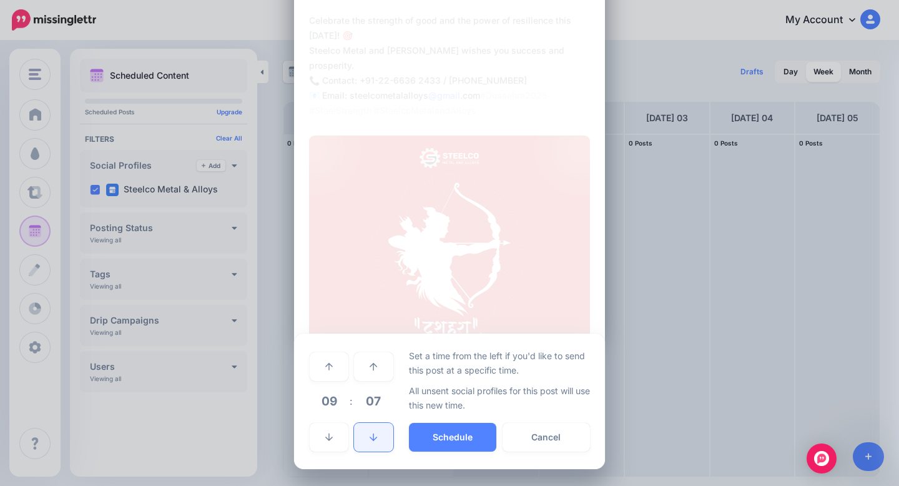
click at [380, 438] on link at bounding box center [373, 437] width 39 height 29
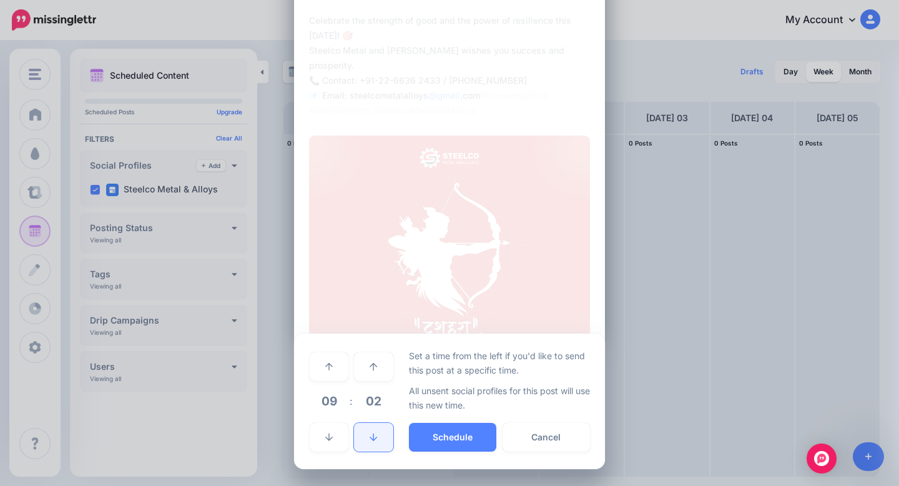
click at [380, 438] on link at bounding box center [373, 437] width 39 height 29
click at [450, 437] on button "Schedule" at bounding box center [452, 437] width 87 height 29
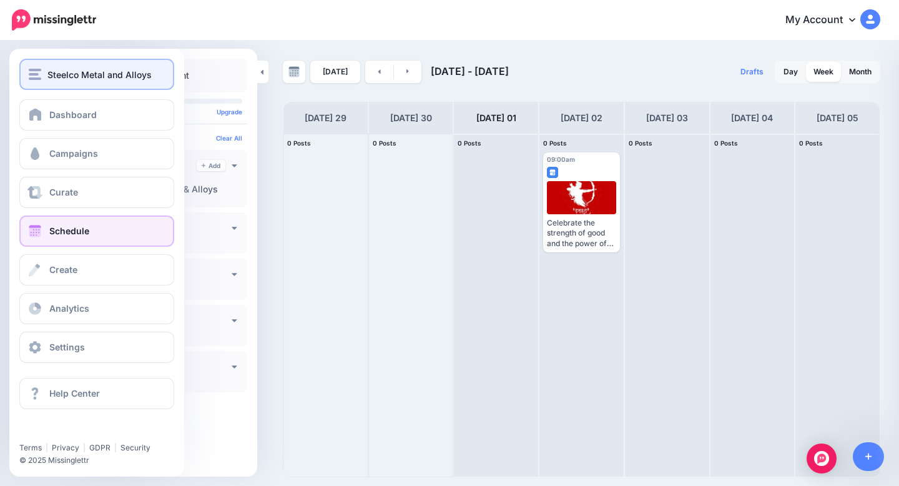
click at [76, 77] on span "Steelco Metal and Alloys" at bounding box center [99, 74] width 104 height 14
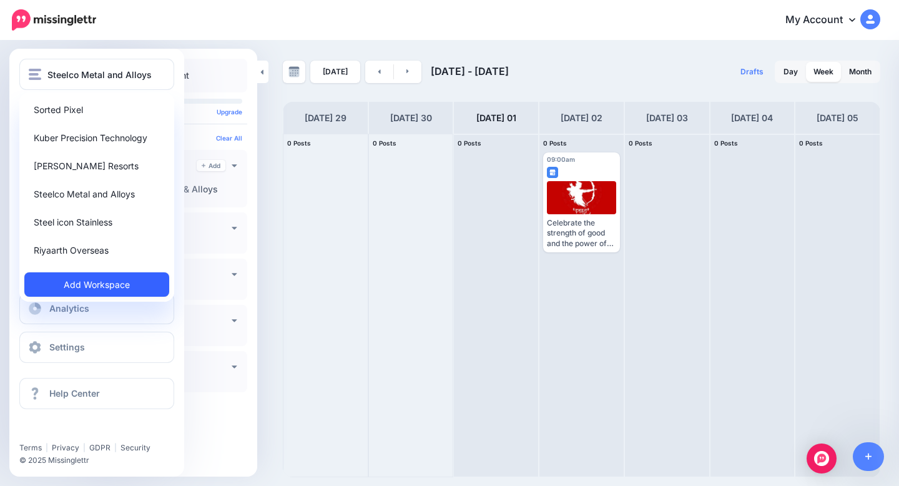
click at [102, 284] on link "Add Workspace" at bounding box center [96, 284] width 145 height 24
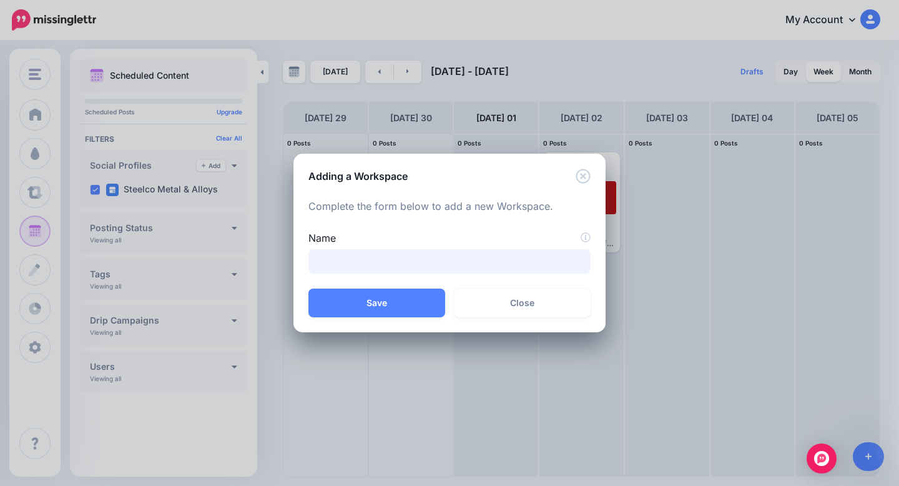
click at [373, 262] on input "Name" at bounding box center [449, 261] width 282 height 24
type input "**********"
click at [390, 305] on button "Save" at bounding box center [376, 303] width 137 height 29
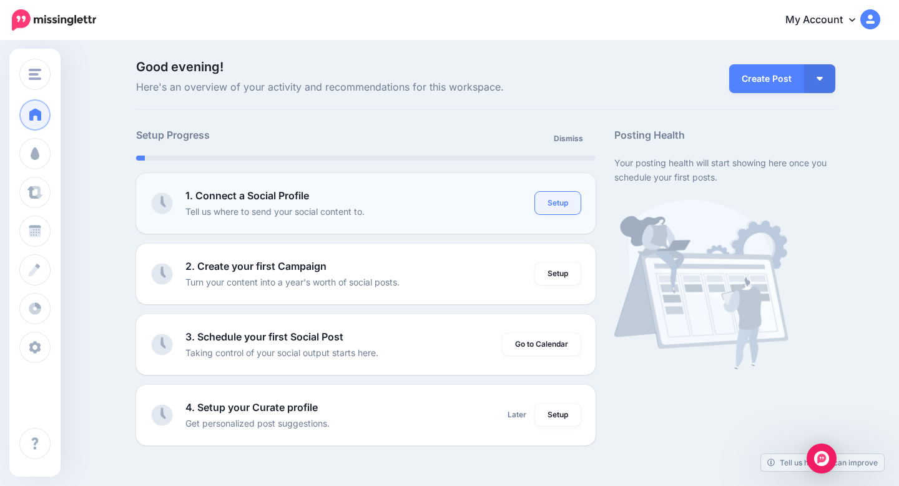
click at [565, 199] on link "Setup" at bounding box center [558, 203] width 46 height 22
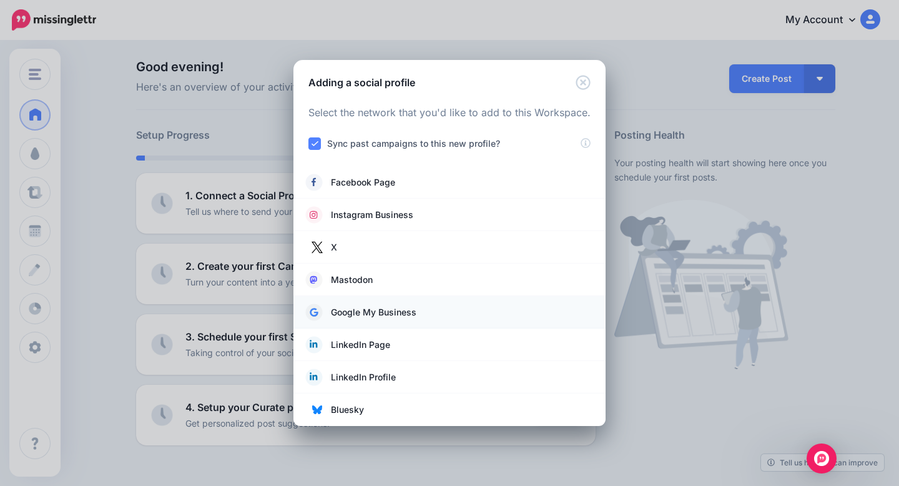
click at [473, 315] on link "Google My Business" at bounding box center [449, 312] width 287 height 17
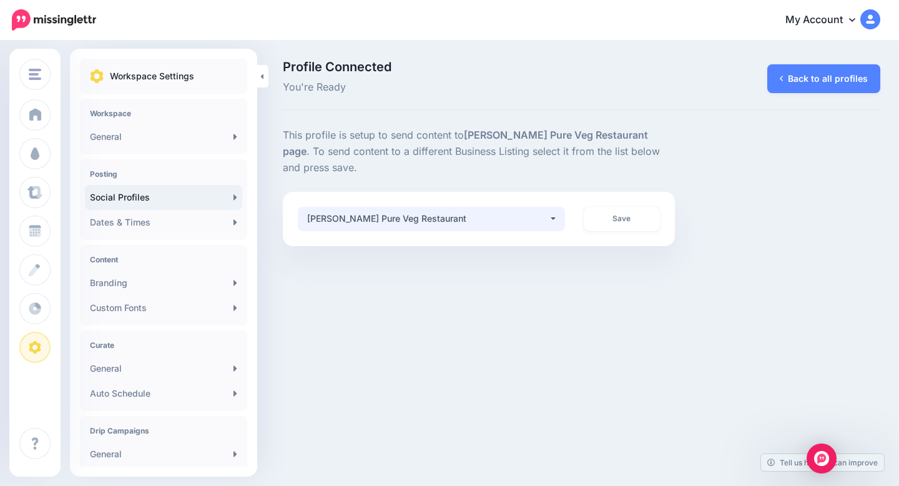
click at [556, 219] on button "[PERSON_NAME] Pure Veg Restaurant" at bounding box center [431, 219] width 267 height 24
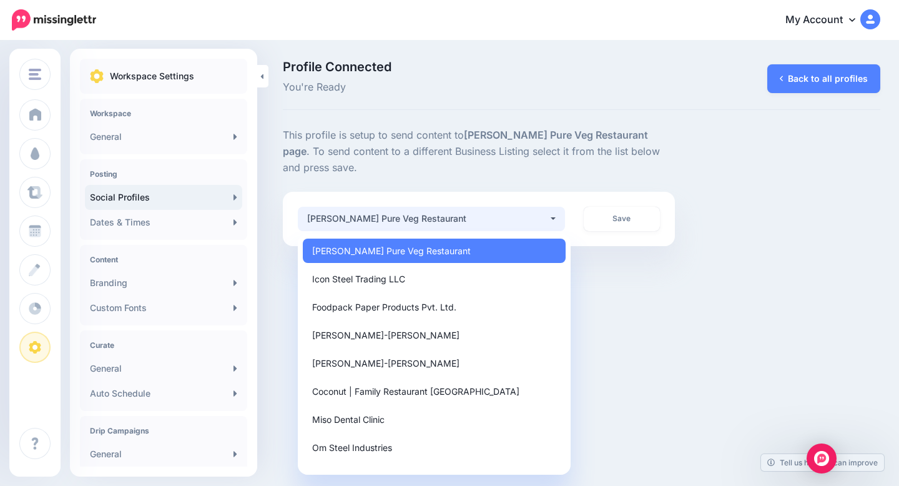
click at [639, 322] on div "Asiad Steel Industries Sorted Pixel Kuber Precision Technology [PERSON_NAME][GE…" at bounding box center [449, 243] width 899 height 486
